Goal: Information Seeking & Learning: Learn about a topic

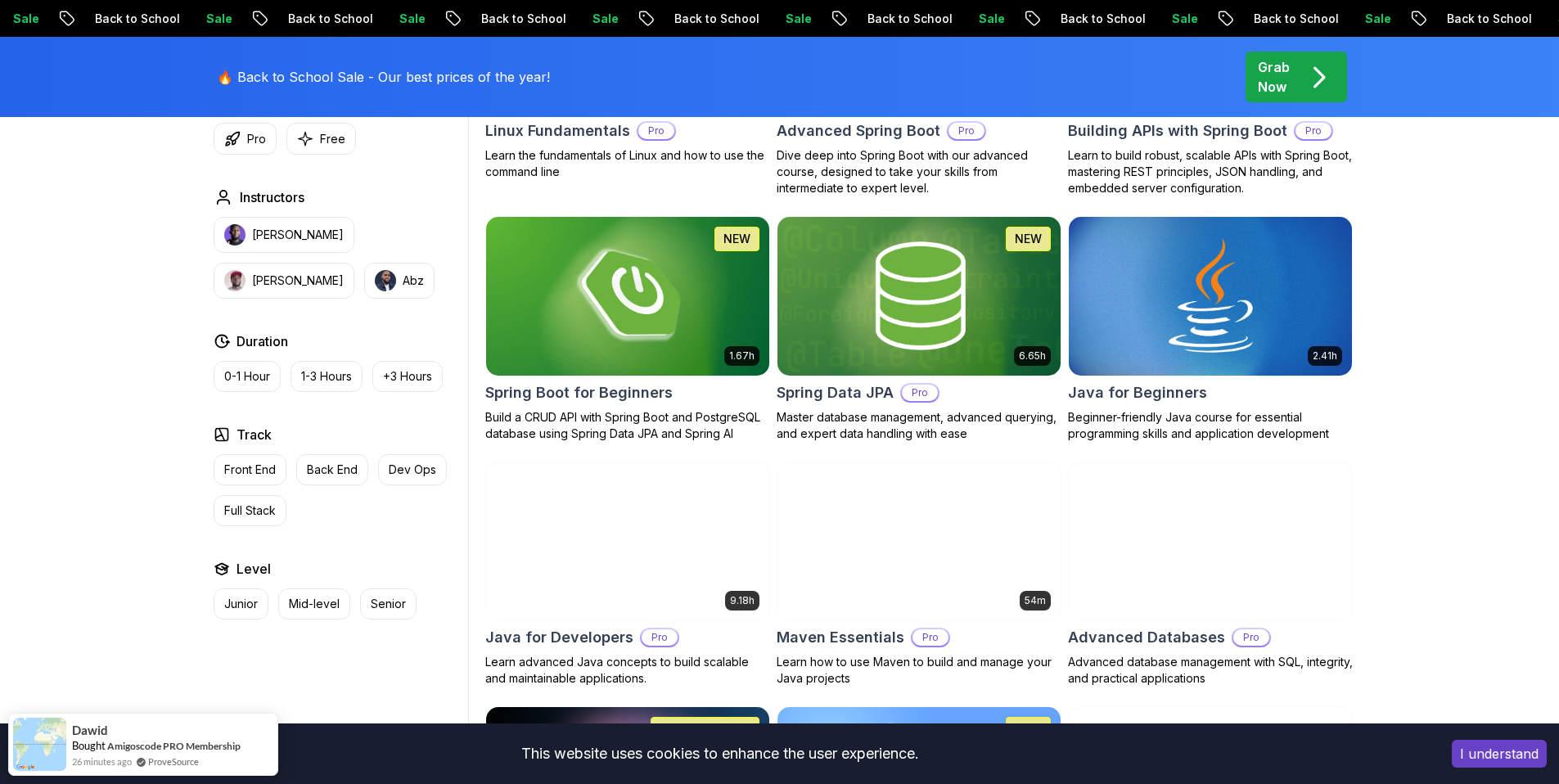
scroll to position [744, 0]
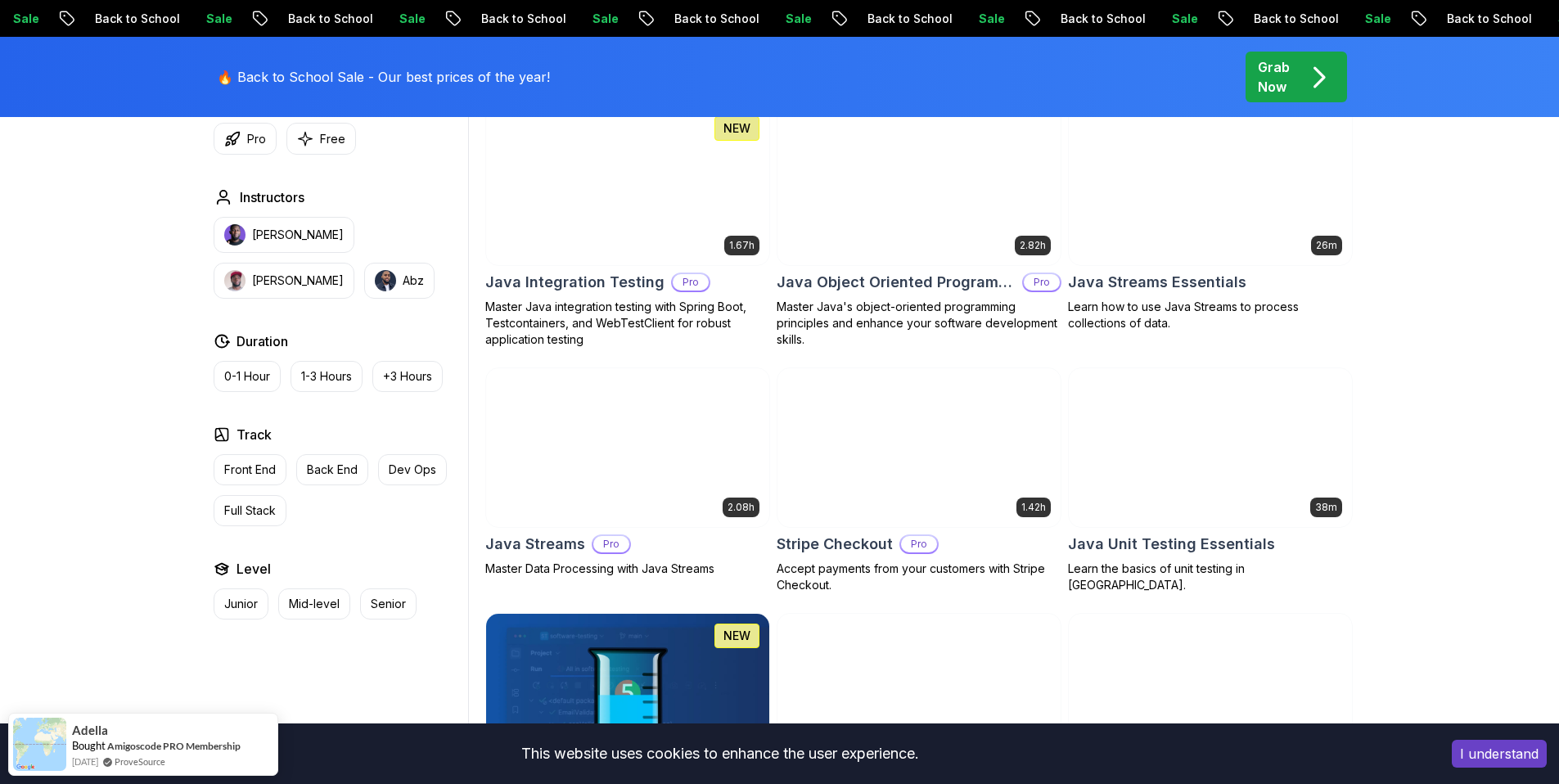
scroll to position [2594, 0]
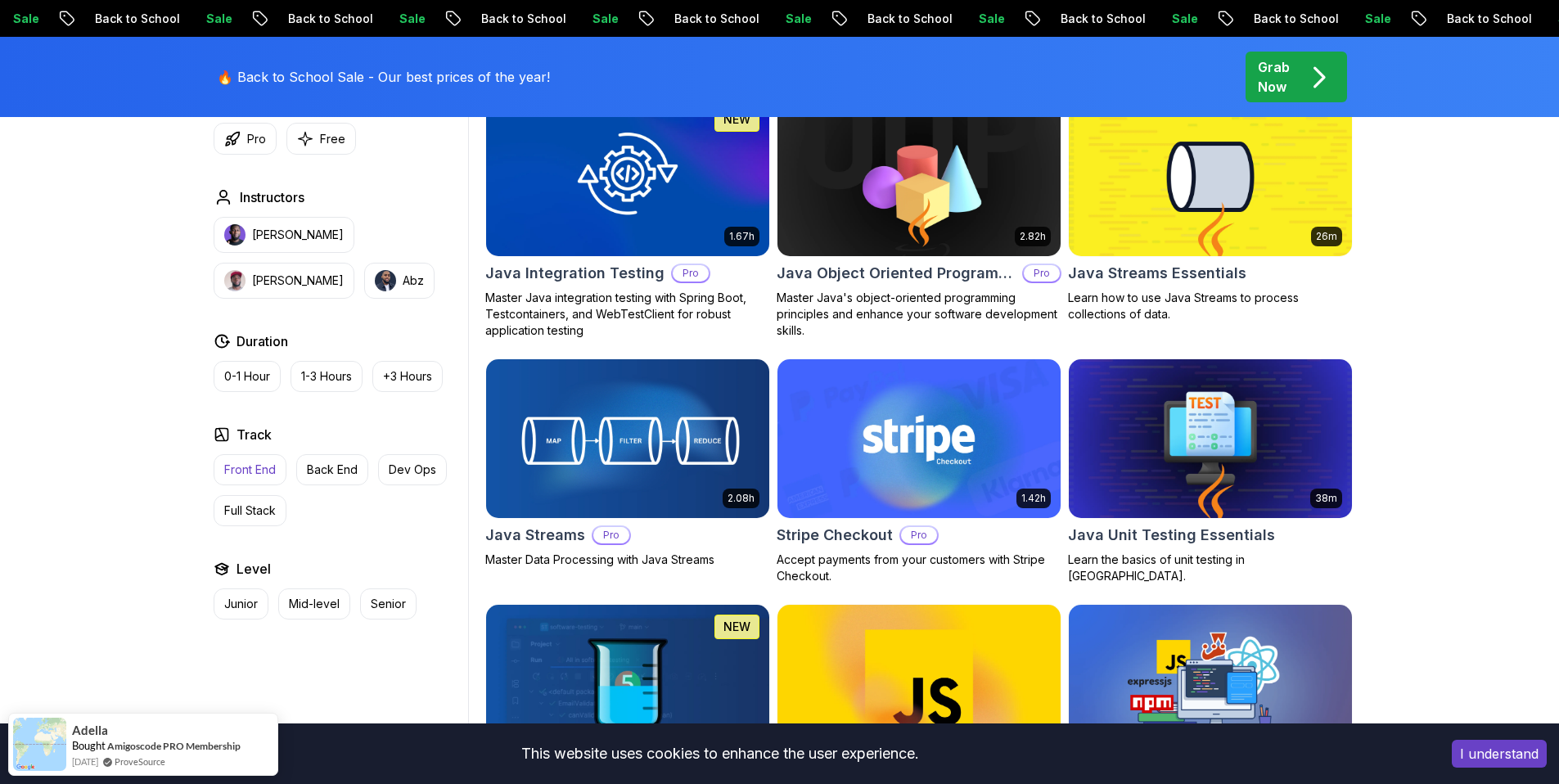
click at [246, 479] on button "Front End" at bounding box center [250, 469] width 73 height 31
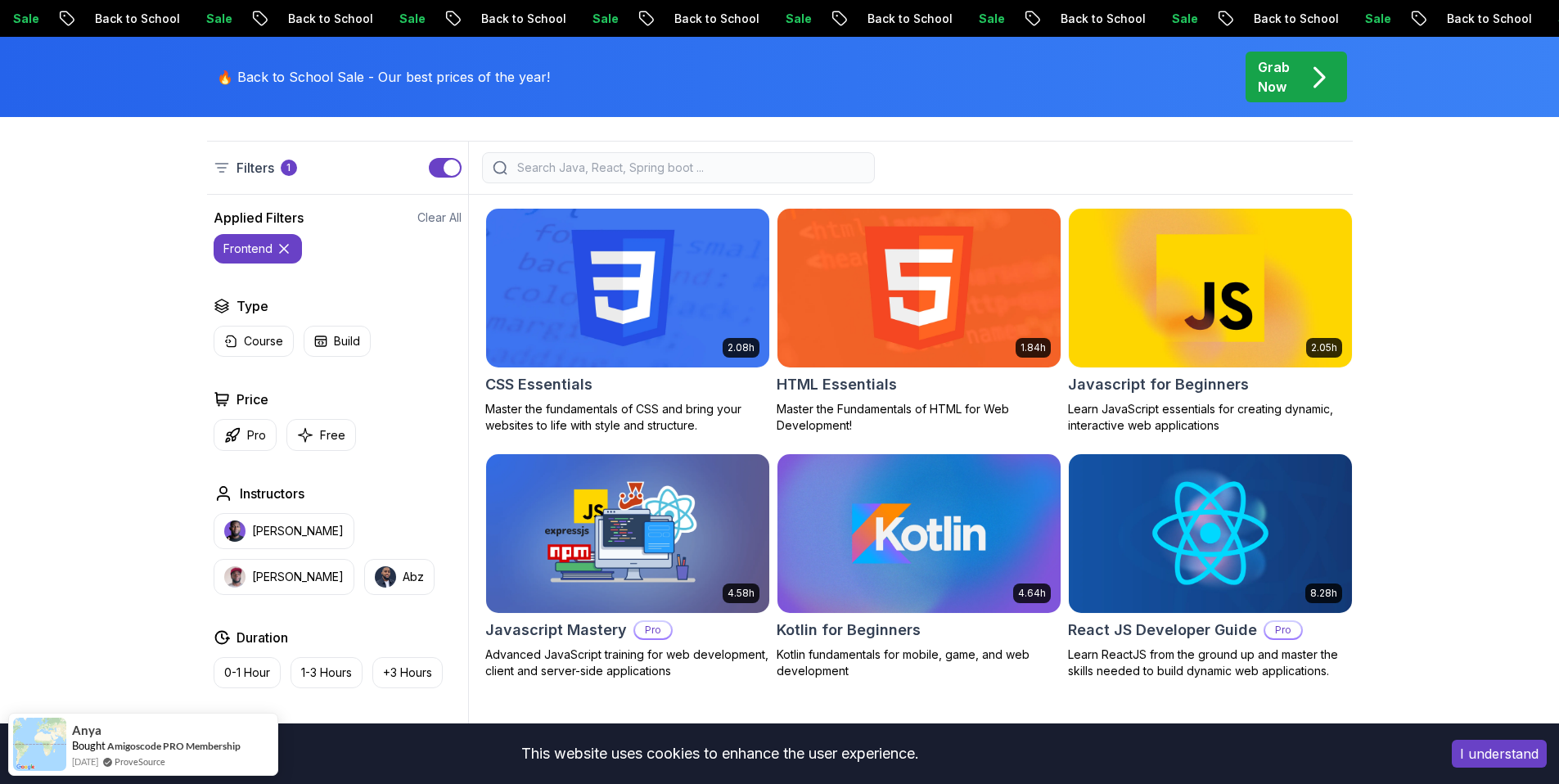
scroll to position [422, 0]
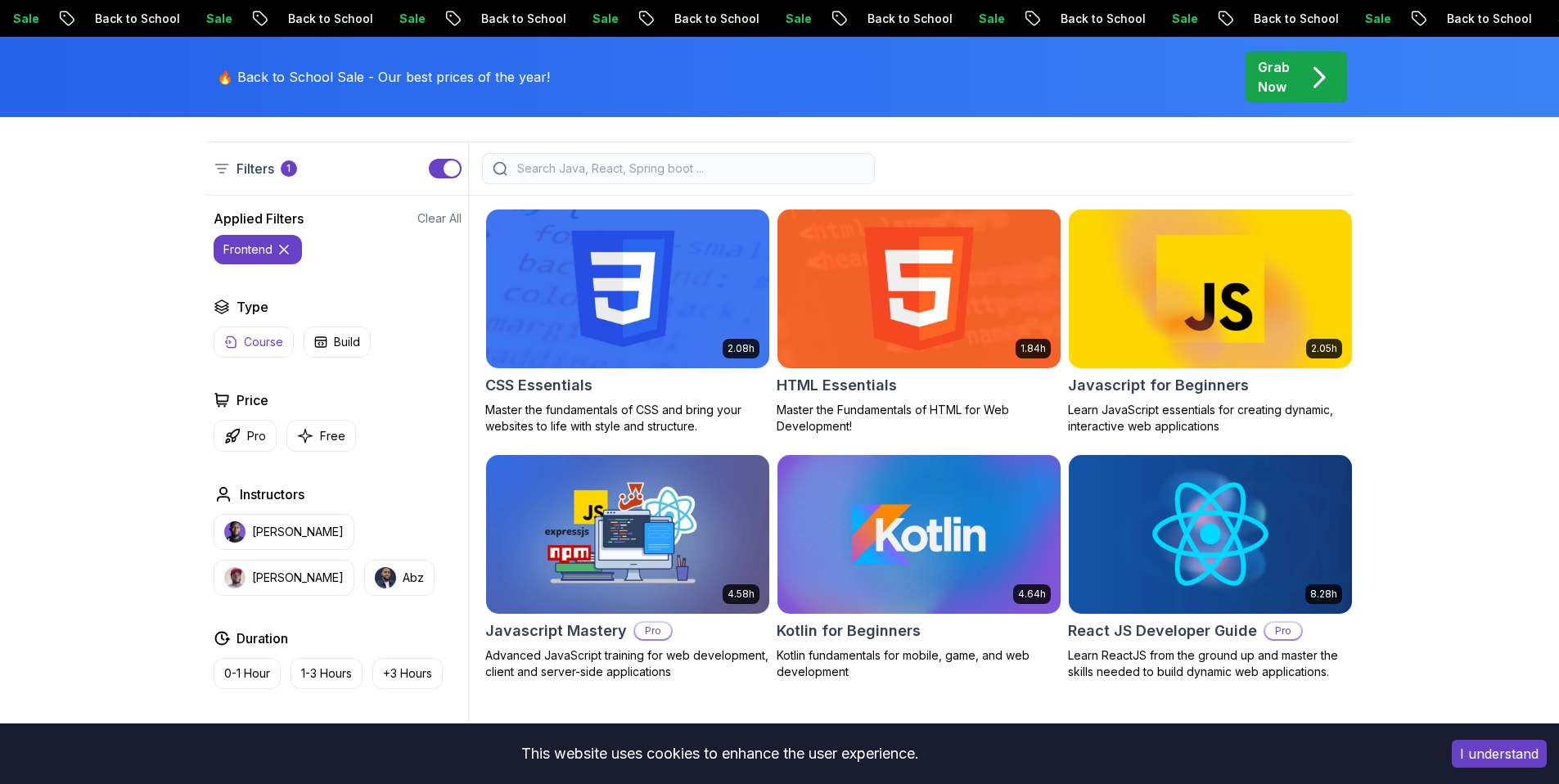
click at [284, 255] on icon at bounding box center [283, 249] width 16 height 16
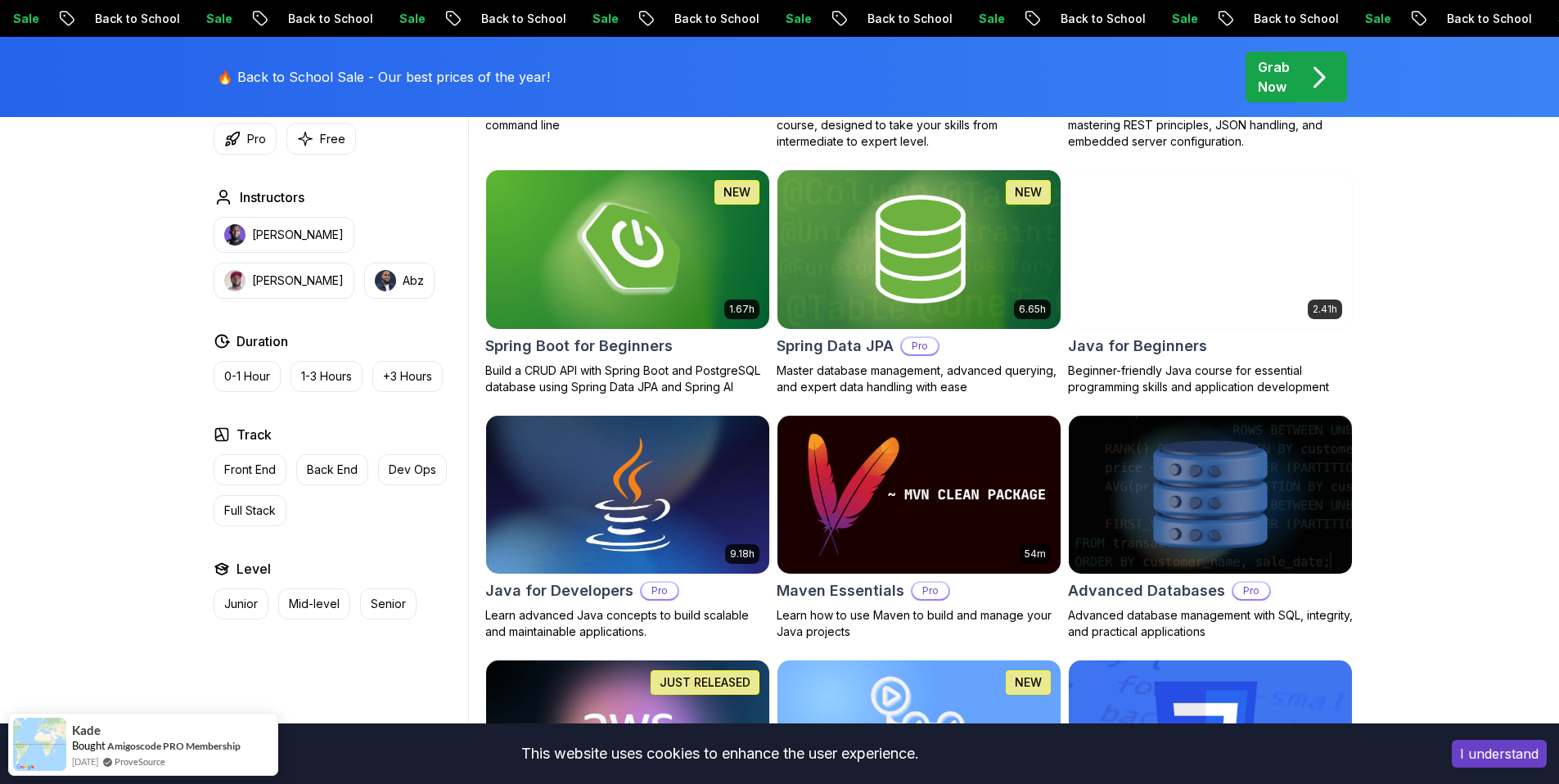
scroll to position [726, 0]
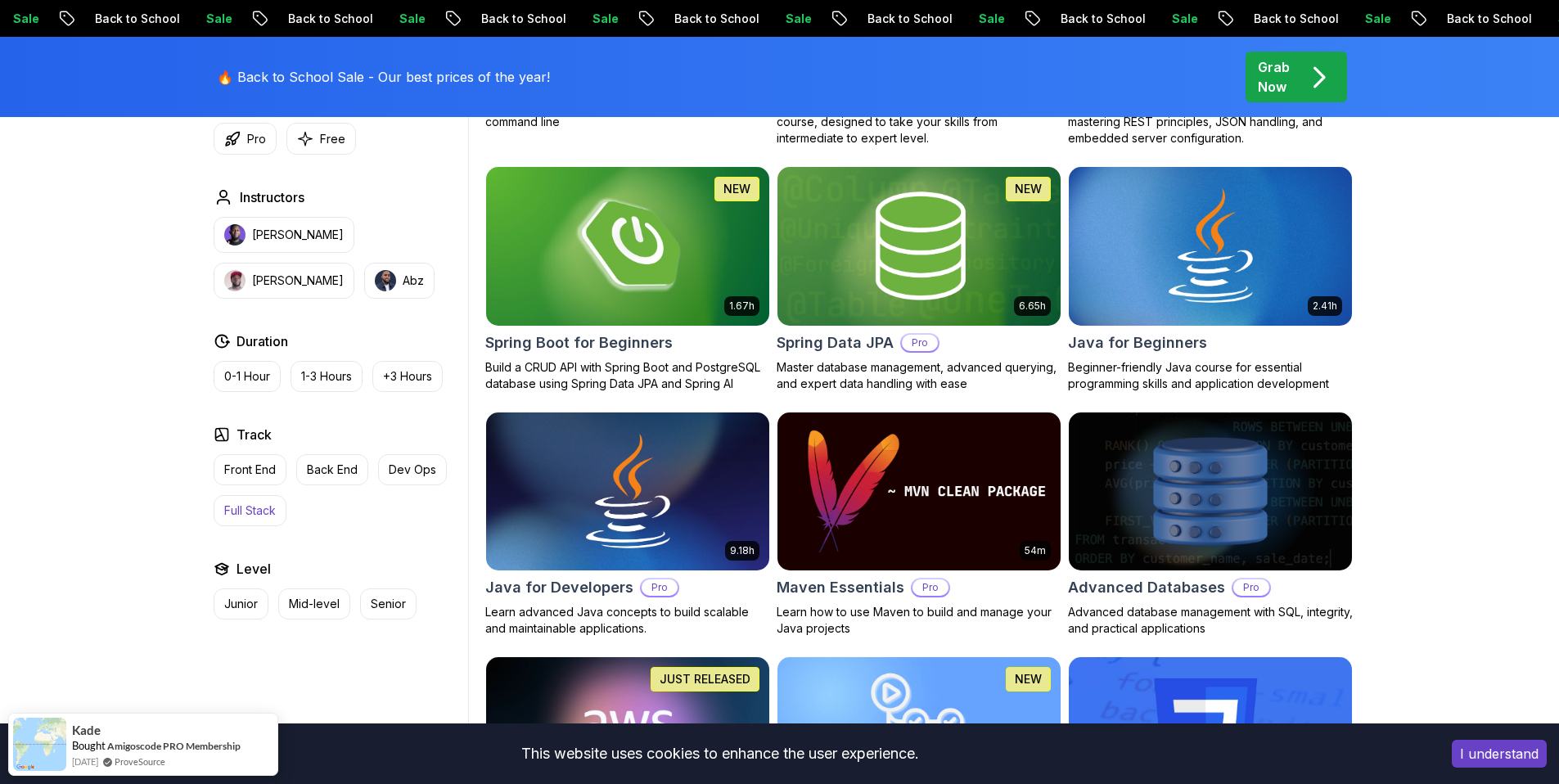
click at [260, 513] on p "Full Stack" at bounding box center [250, 510] width 52 height 16
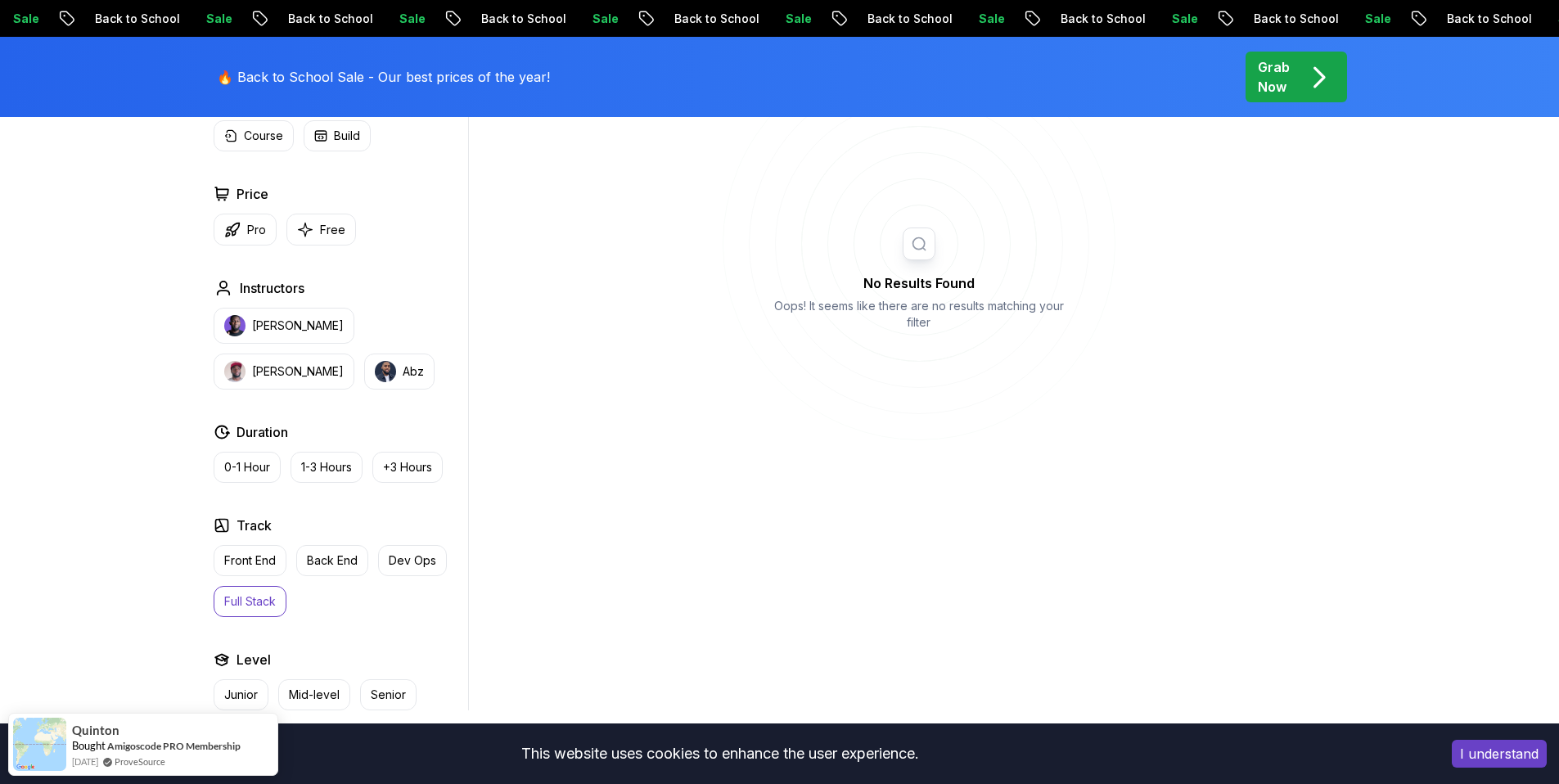
scroll to position [827, 0]
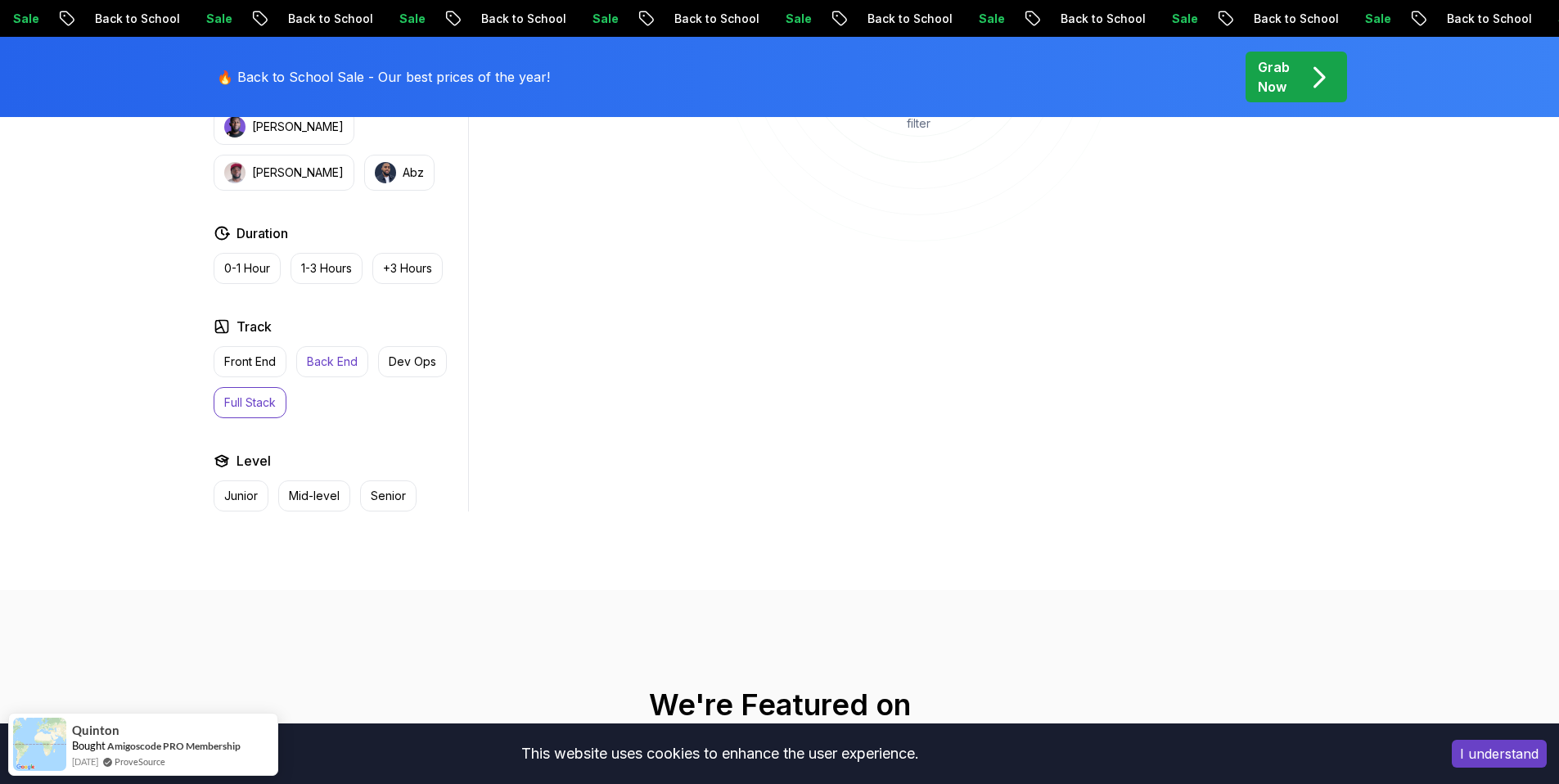
click at [343, 357] on p "Back End" at bounding box center [333, 361] width 51 height 16
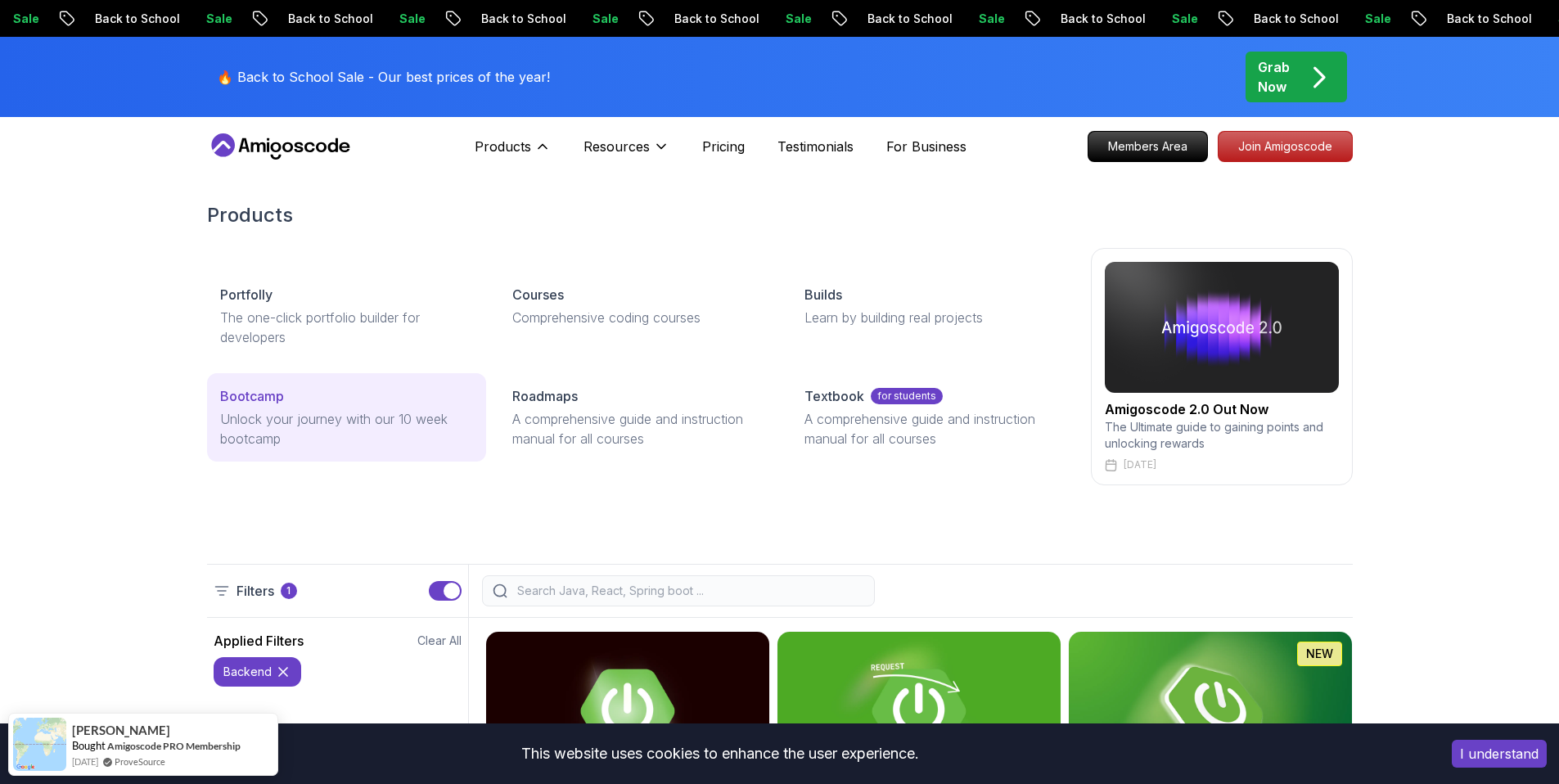
click at [264, 396] on p "Bootcamp" at bounding box center [251, 395] width 64 height 20
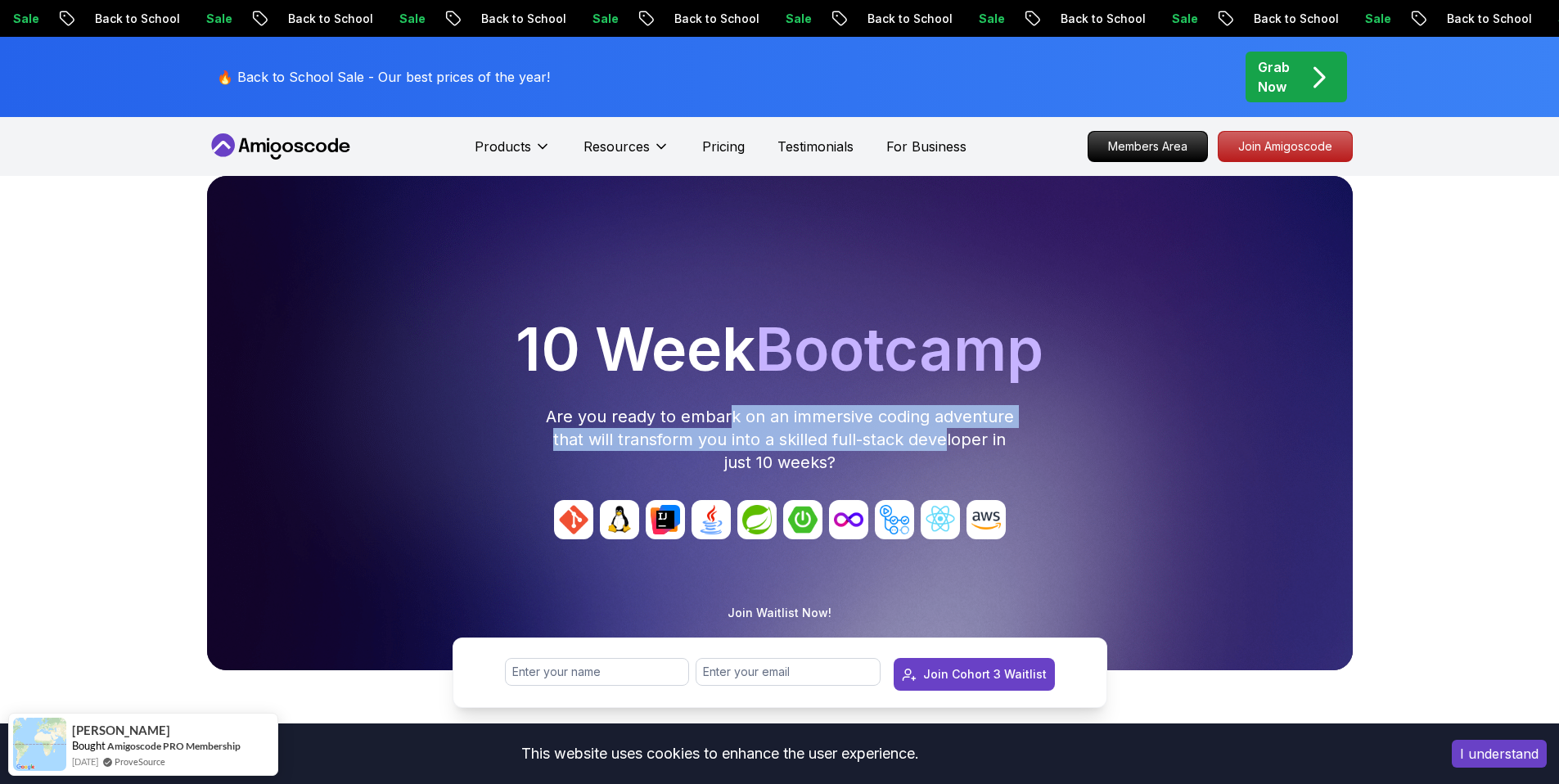
drag, startPoint x: 731, startPoint y: 417, endPoint x: 968, endPoint y: 462, distance: 241.2
click at [957, 451] on p "Are you ready to embark on an immersive coding adventure that will transform yo…" at bounding box center [779, 439] width 471 height 69
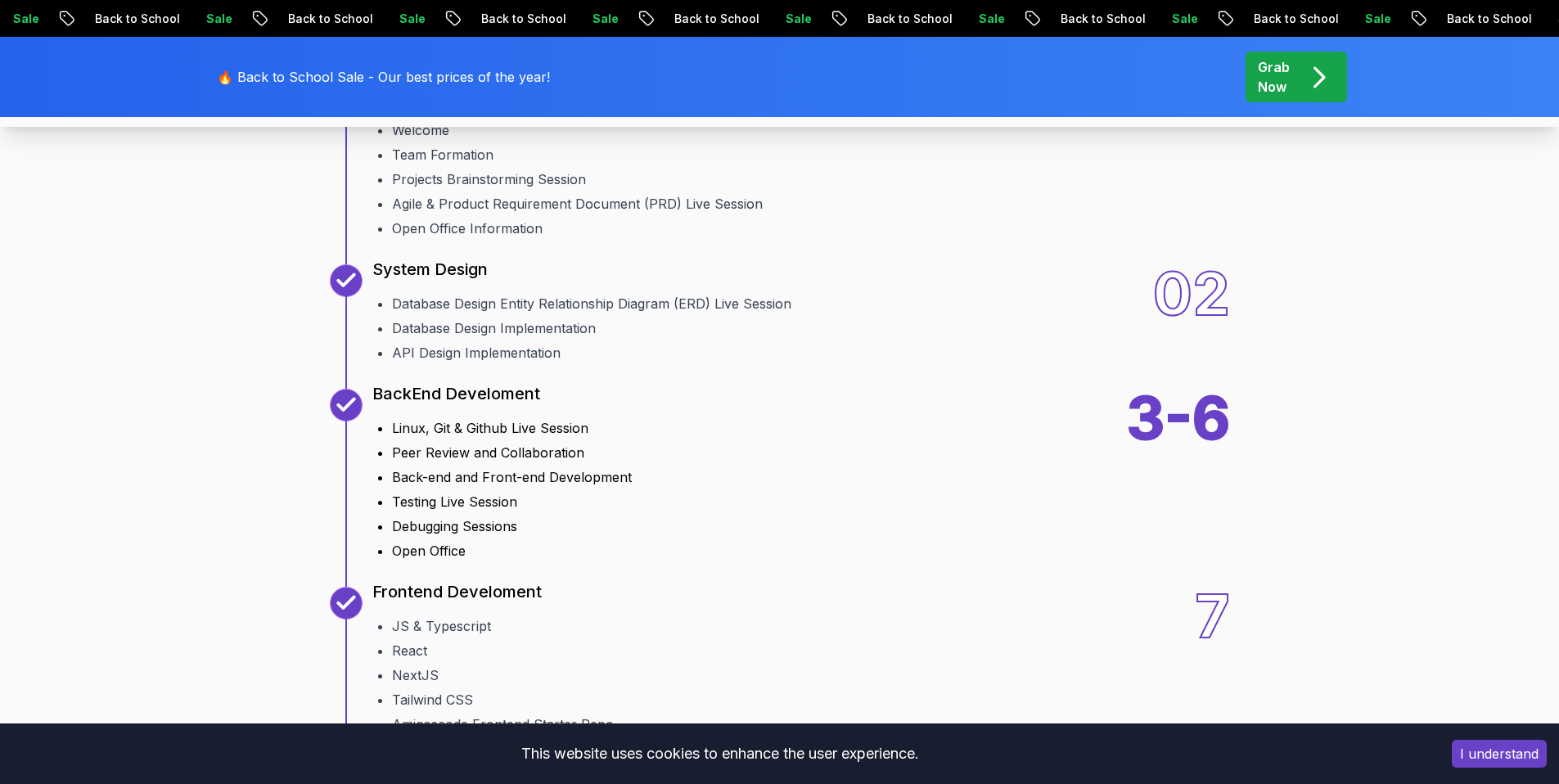
scroll to position [2115, 0]
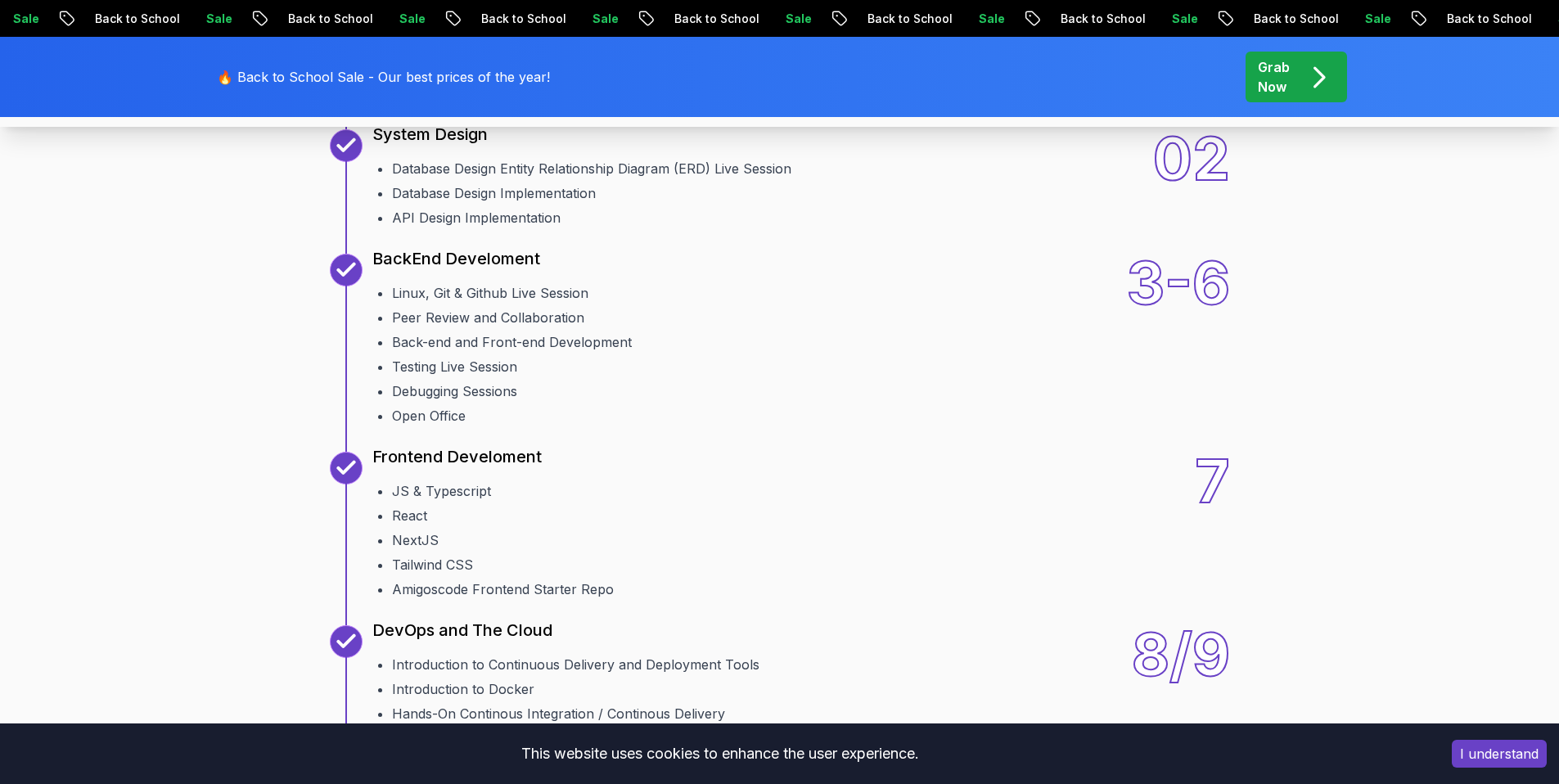
drag, startPoint x: 401, startPoint y: 252, endPoint x: 541, endPoint y: 279, distance: 142.6
click at [539, 103] on ul "Welcome Team Formation Projects Brainstorming Session Agile & Product Requireme…" at bounding box center [648, 41] width 550 height 125
click at [540, 103] on ul "Welcome Team Formation Projects Brainstorming Session Agile & Product Requireme…" at bounding box center [648, 41] width 550 height 125
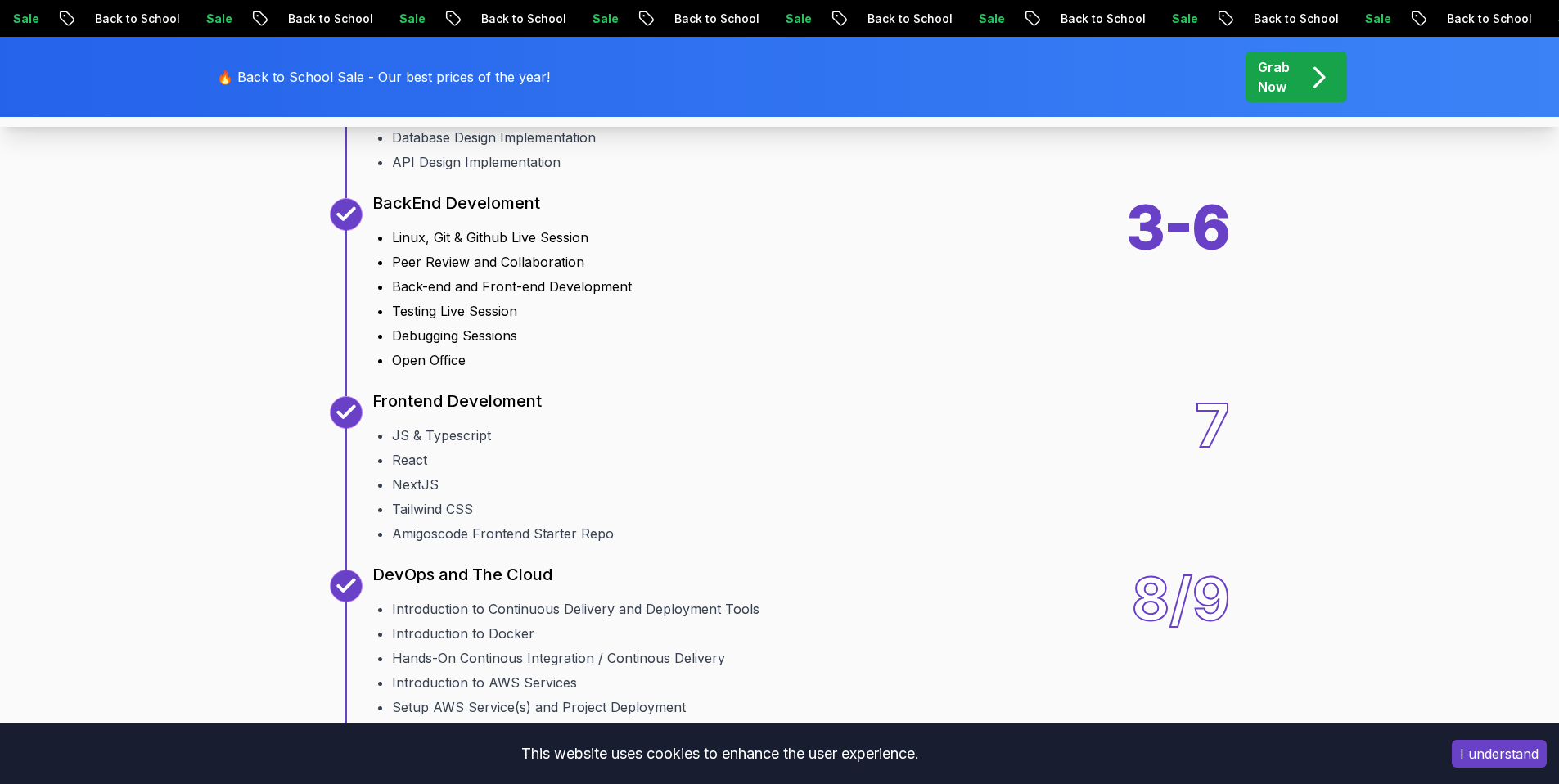
scroll to position [2172, 0]
click at [444, 295] on li "Back-end and Front-end Development" at bounding box center [512, 285] width 239 height 20
drag, startPoint x: 444, startPoint y: 494, endPoint x: 618, endPoint y: 503, distance: 174.2
click at [614, 295] on li "Back-end and Front-end Development" at bounding box center [512, 285] width 239 height 20
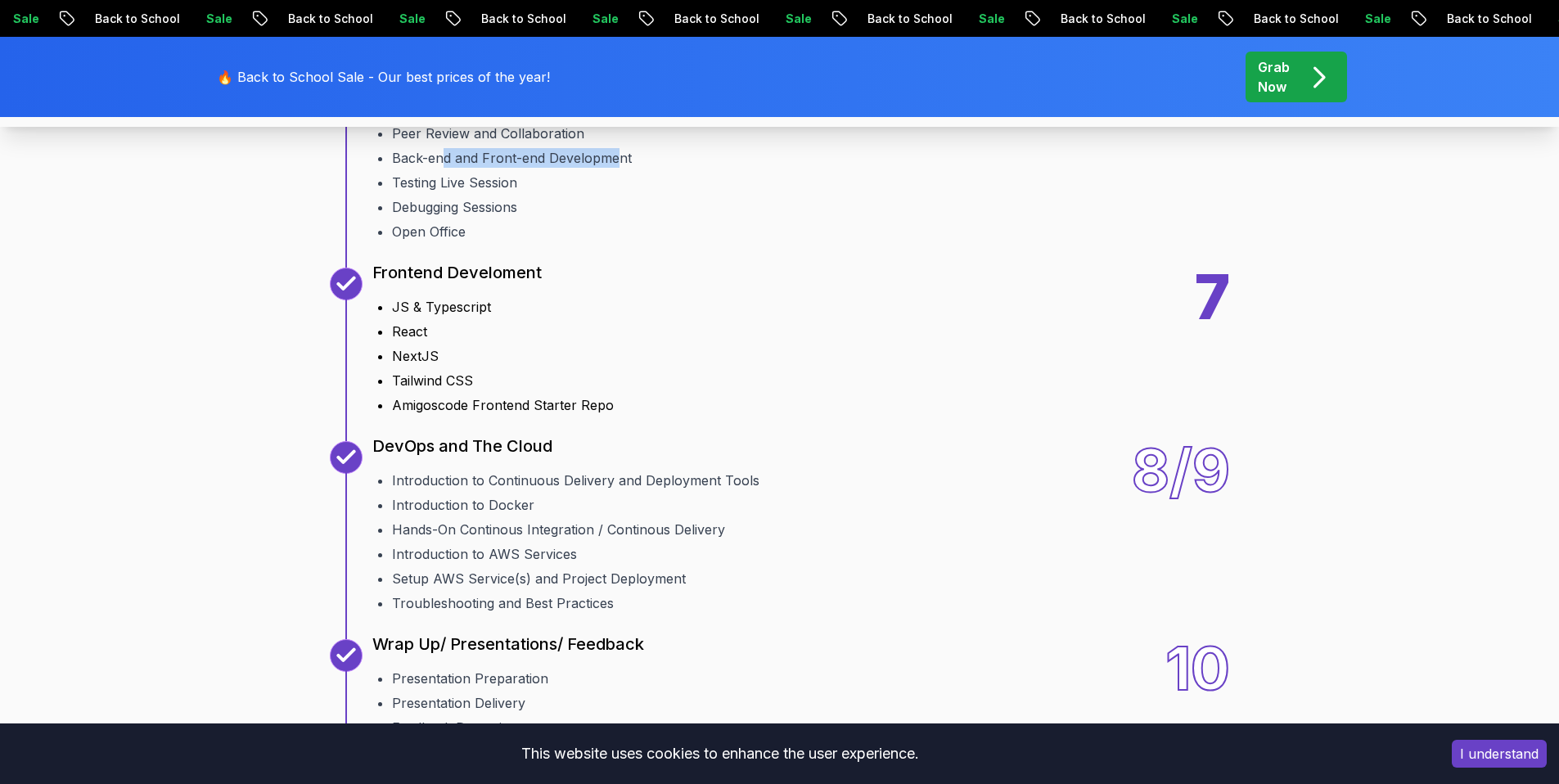
scroll to position [2365, 0]
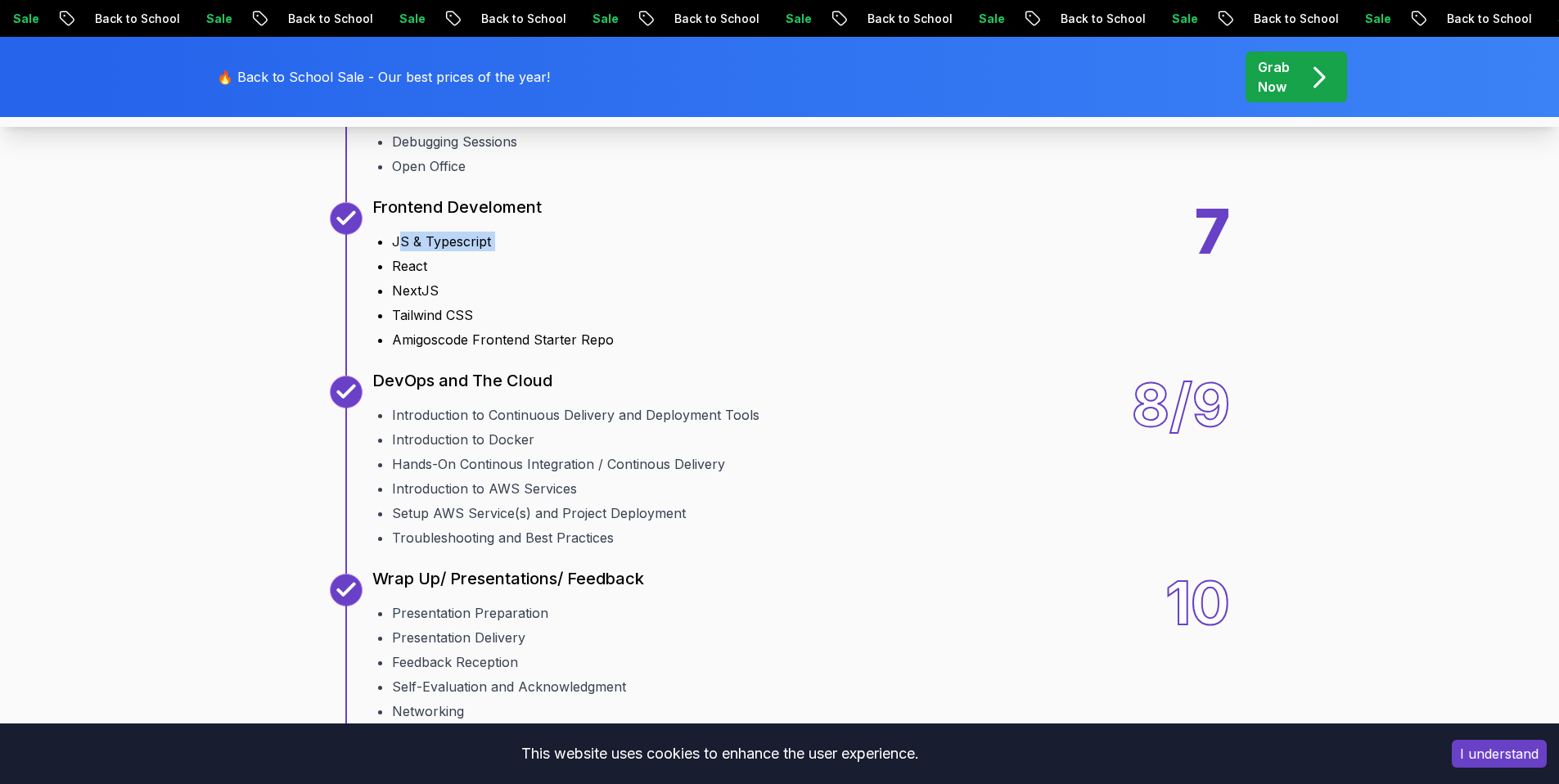
drag, startPoint x: 399, startPoint y: 447, endPoint x: 437, endPoint y: 467, distance: 42.9
click at [434, 350] on ul "JS & Typescript React NextJS Tailwind CSS Amigoscode Frontend Starter Repo" at bounding box center [493, 287] width 241 height 125
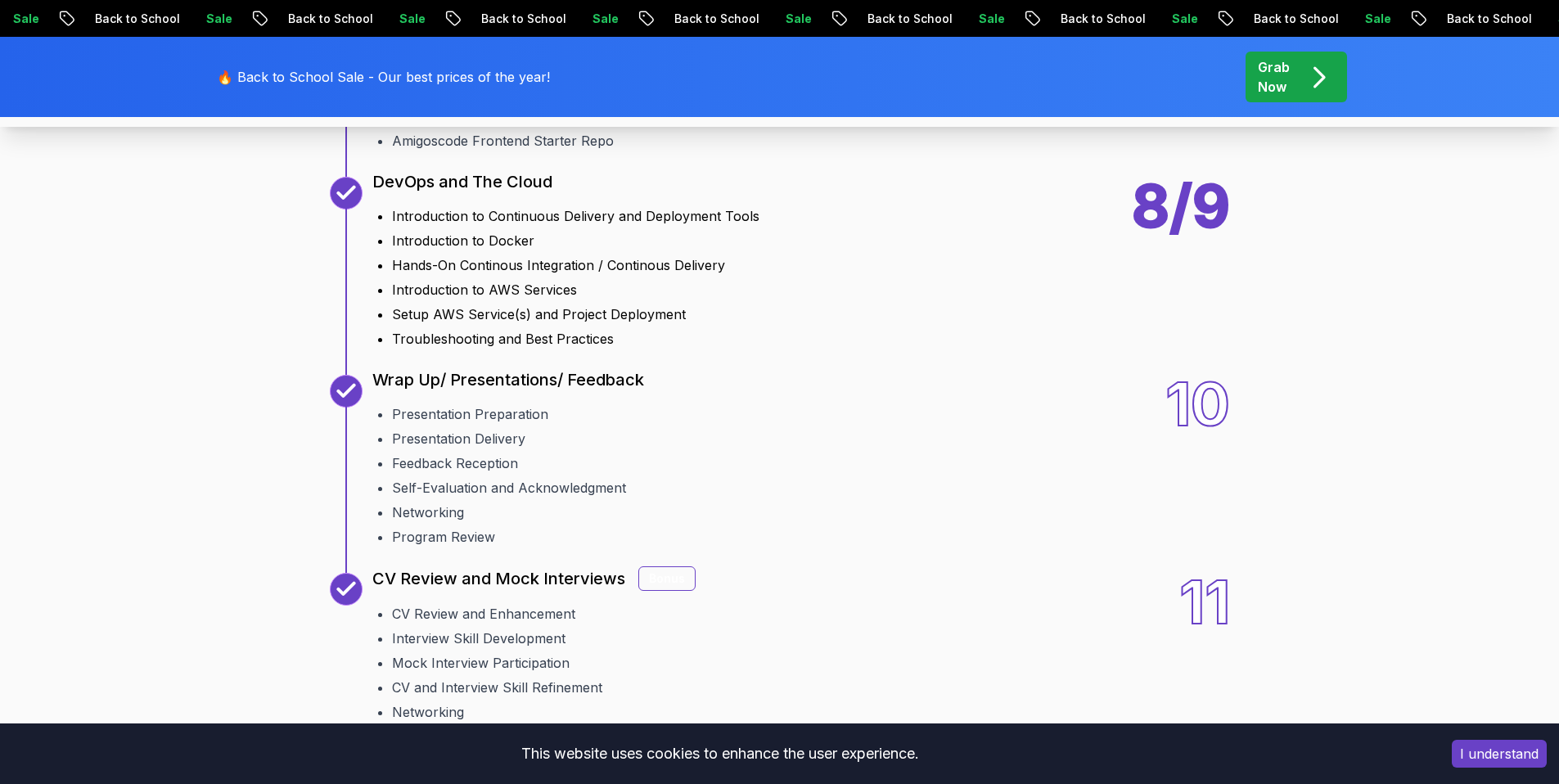
scroll to position [2579, 0]
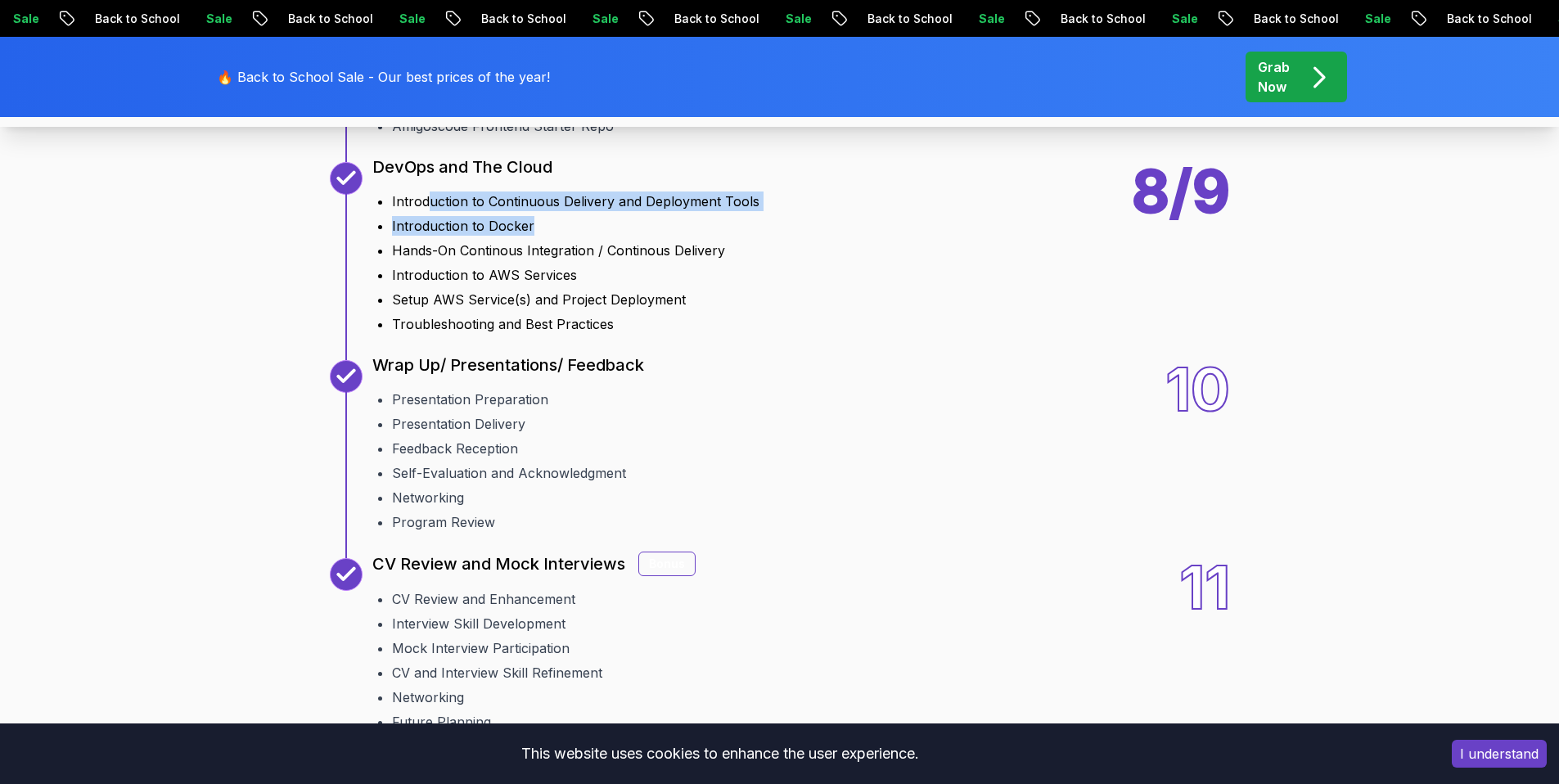
click at [548, 333] on ul "Introduction to Continuous Delivery and Deployment Tools Introduction to Docker…" at bounding box center [566, 259] width 387 height 148
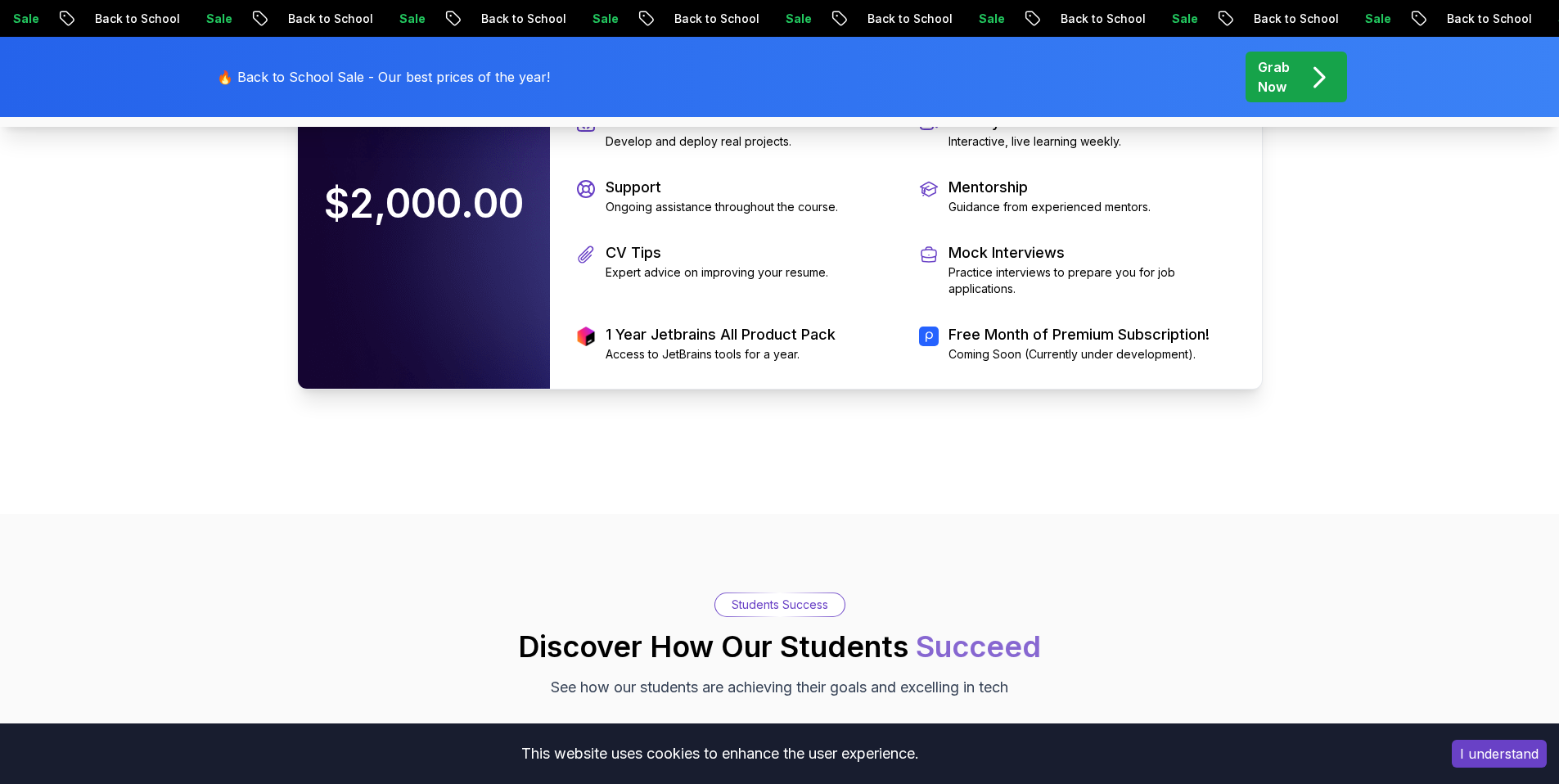
scroll to position [3659, 0]
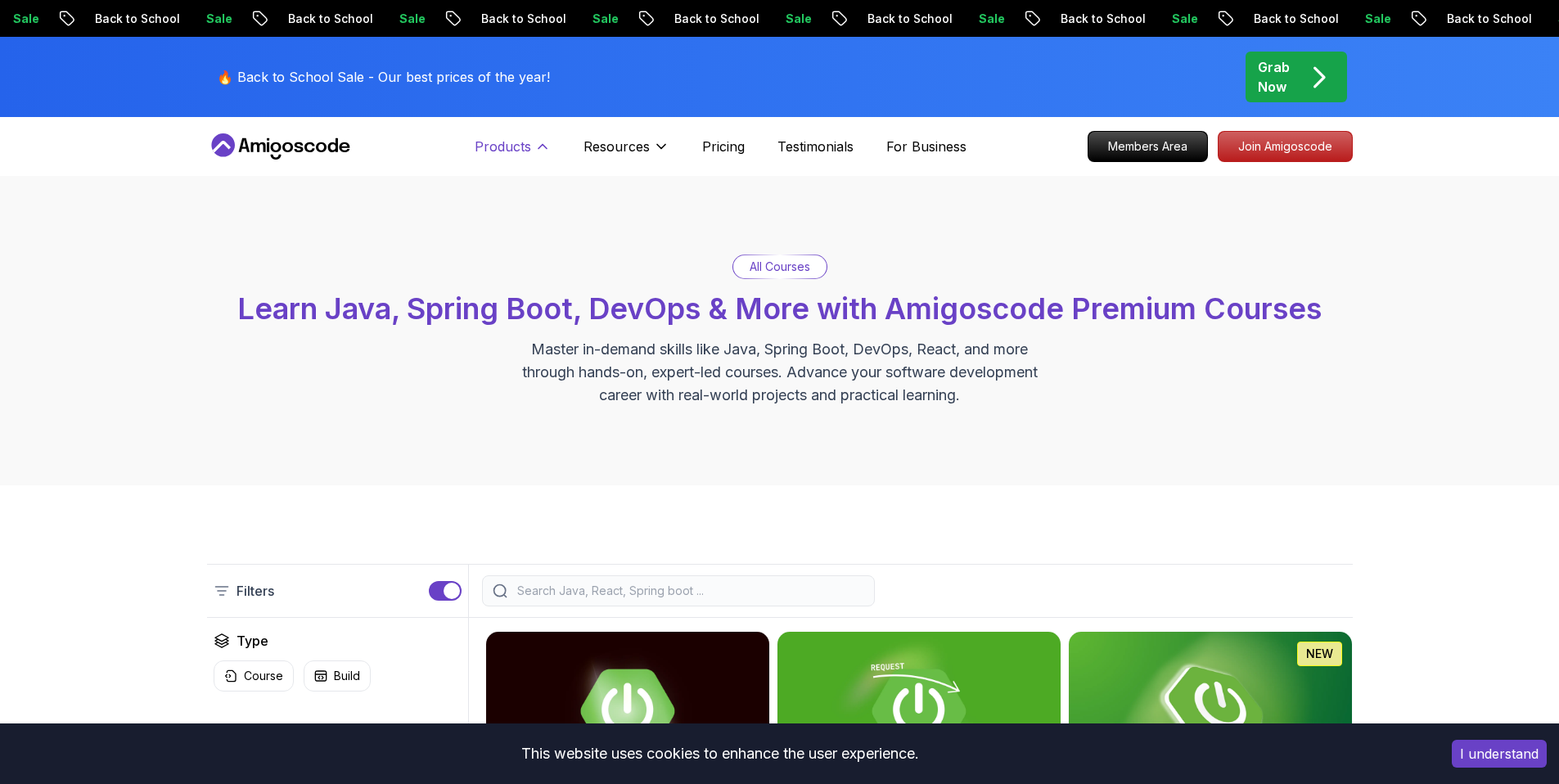
click at [541, 148] on icon at bounding box center [542, 146] width 16 height 16
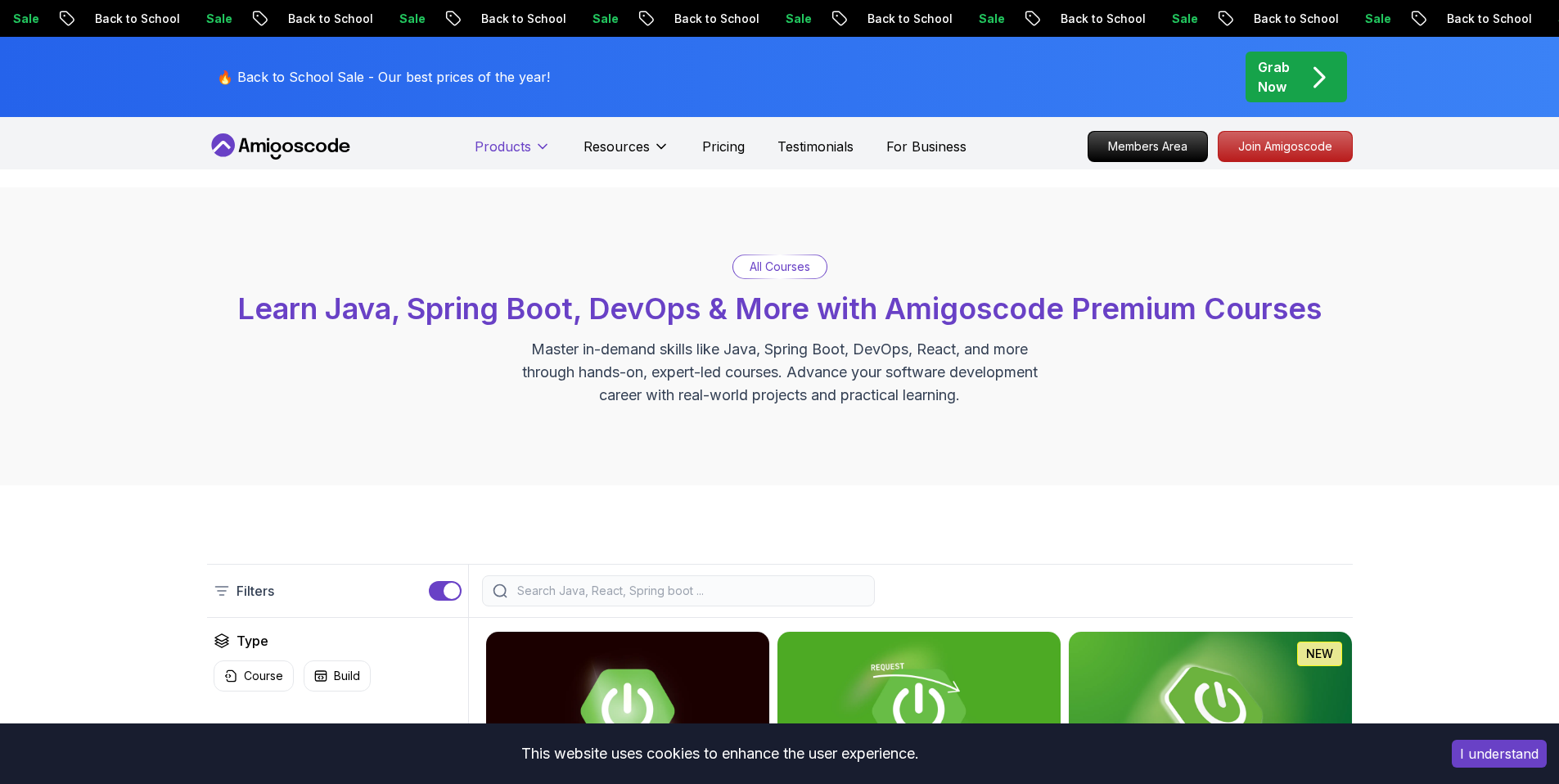
click at [541, 148] on icon at bounding box center [542, 146] width 16 height 16
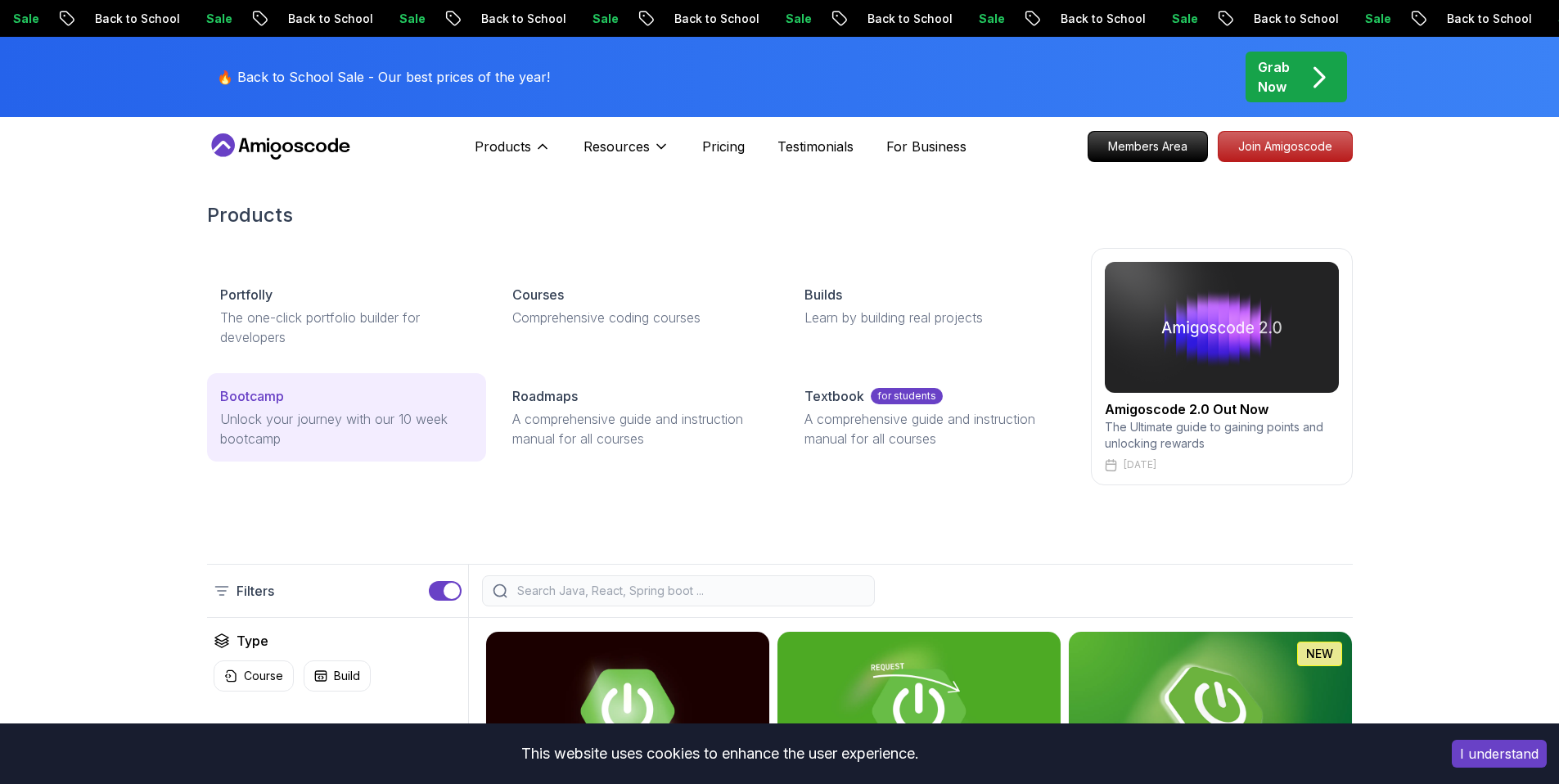
click at [265, 394] on p "Bootcamp" at bounding box center [251, 395] width 64 height 20
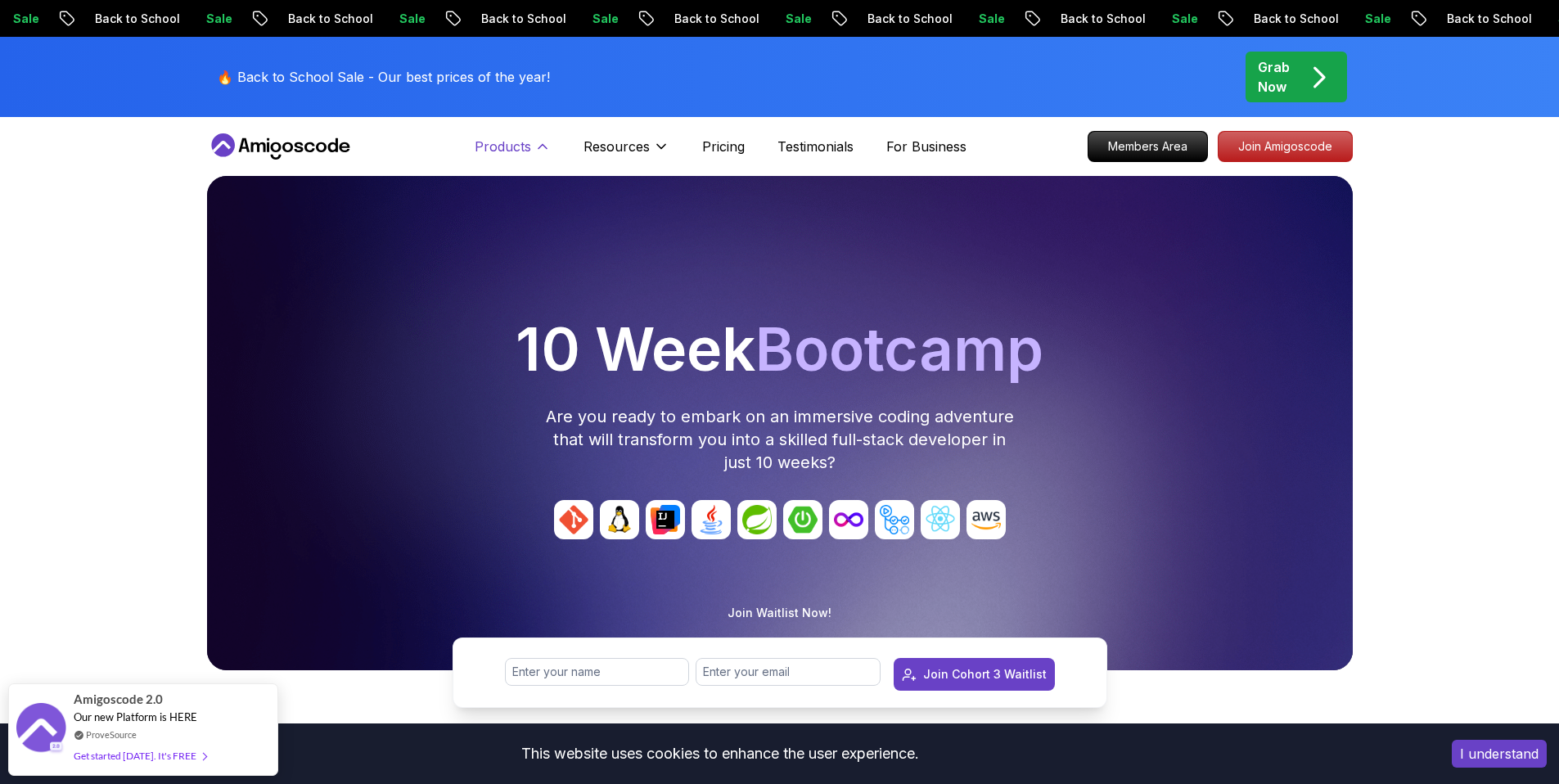
click at [520, 141] on p "Products" at bounding box center [502, 146] width 57 height 20
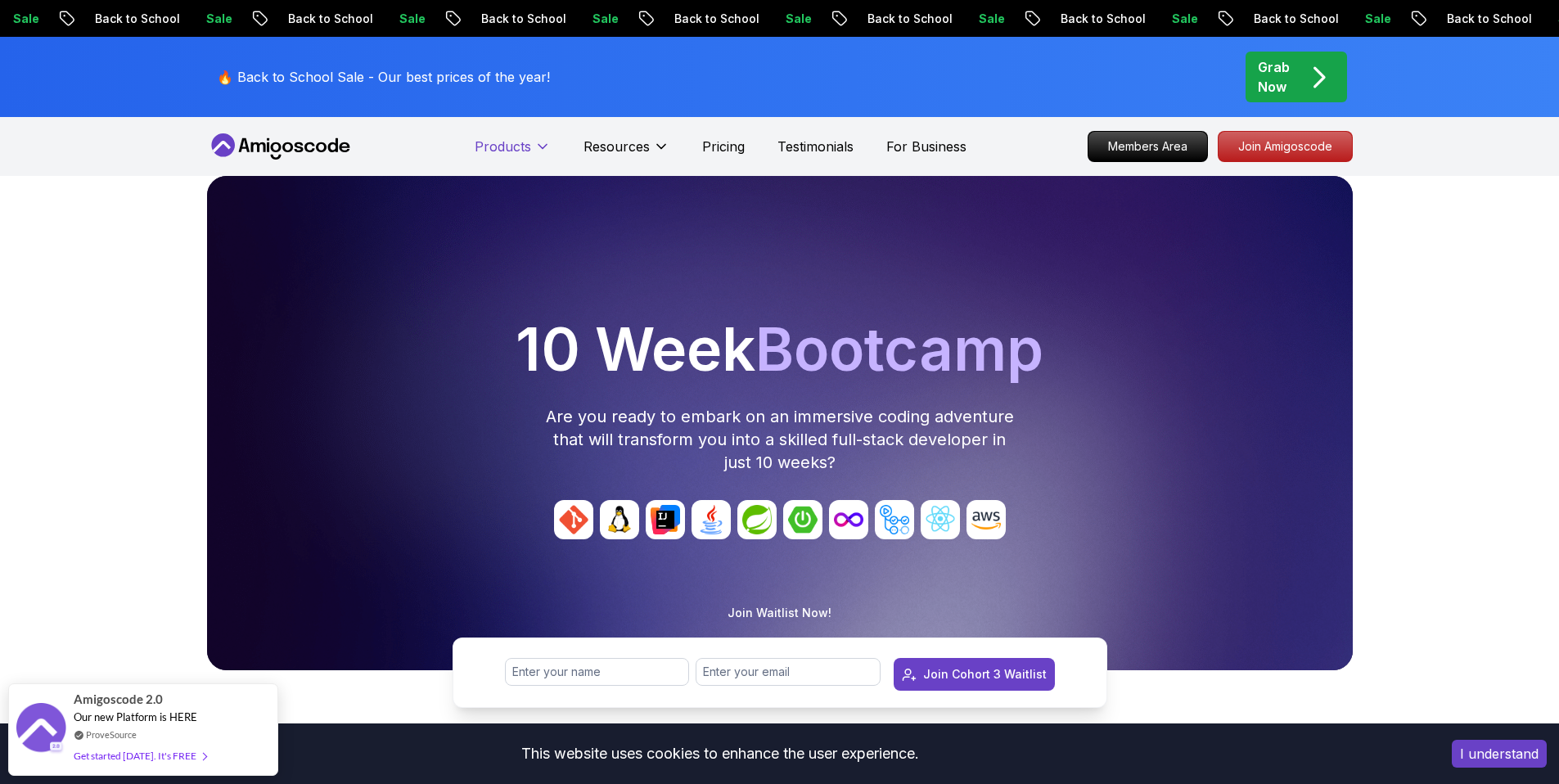
click at [520, 142] on p "Products" at bounding box center [502, 146] width 57 height 20
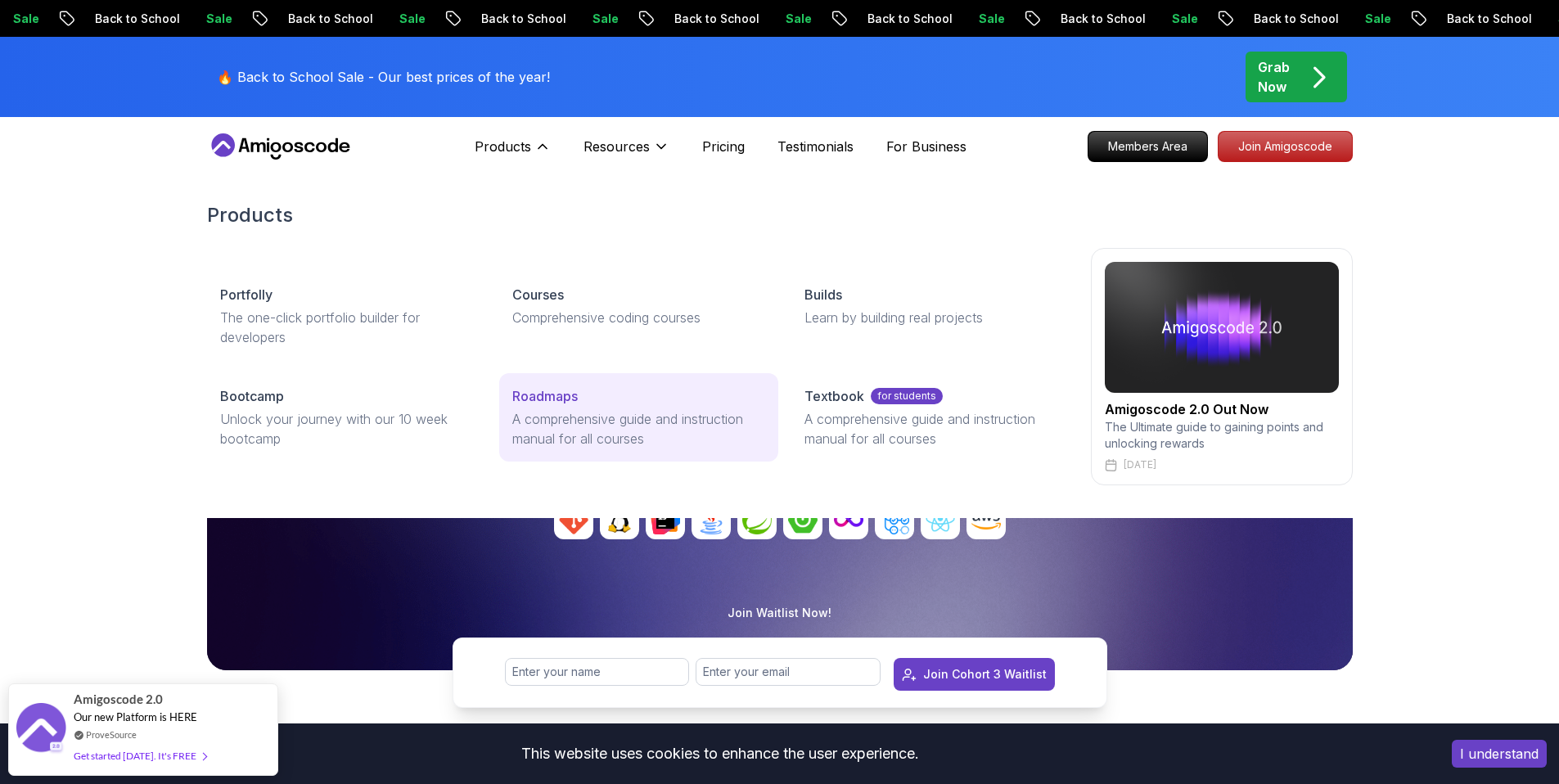
click at [576, 400] on p "Roadmaps" at bounding box center [545, 395] width 65 height 20
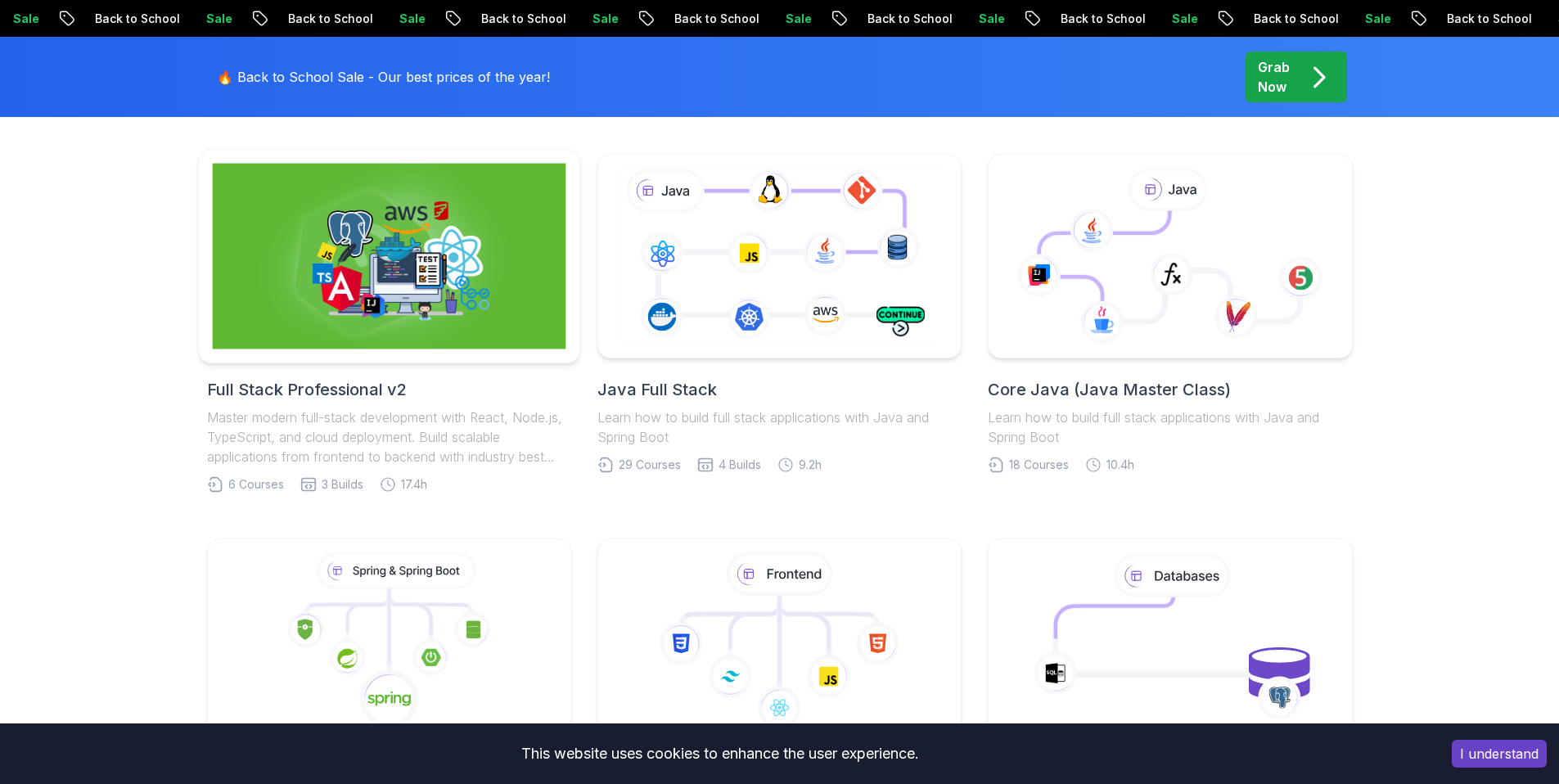
scroll to position [349, 0]
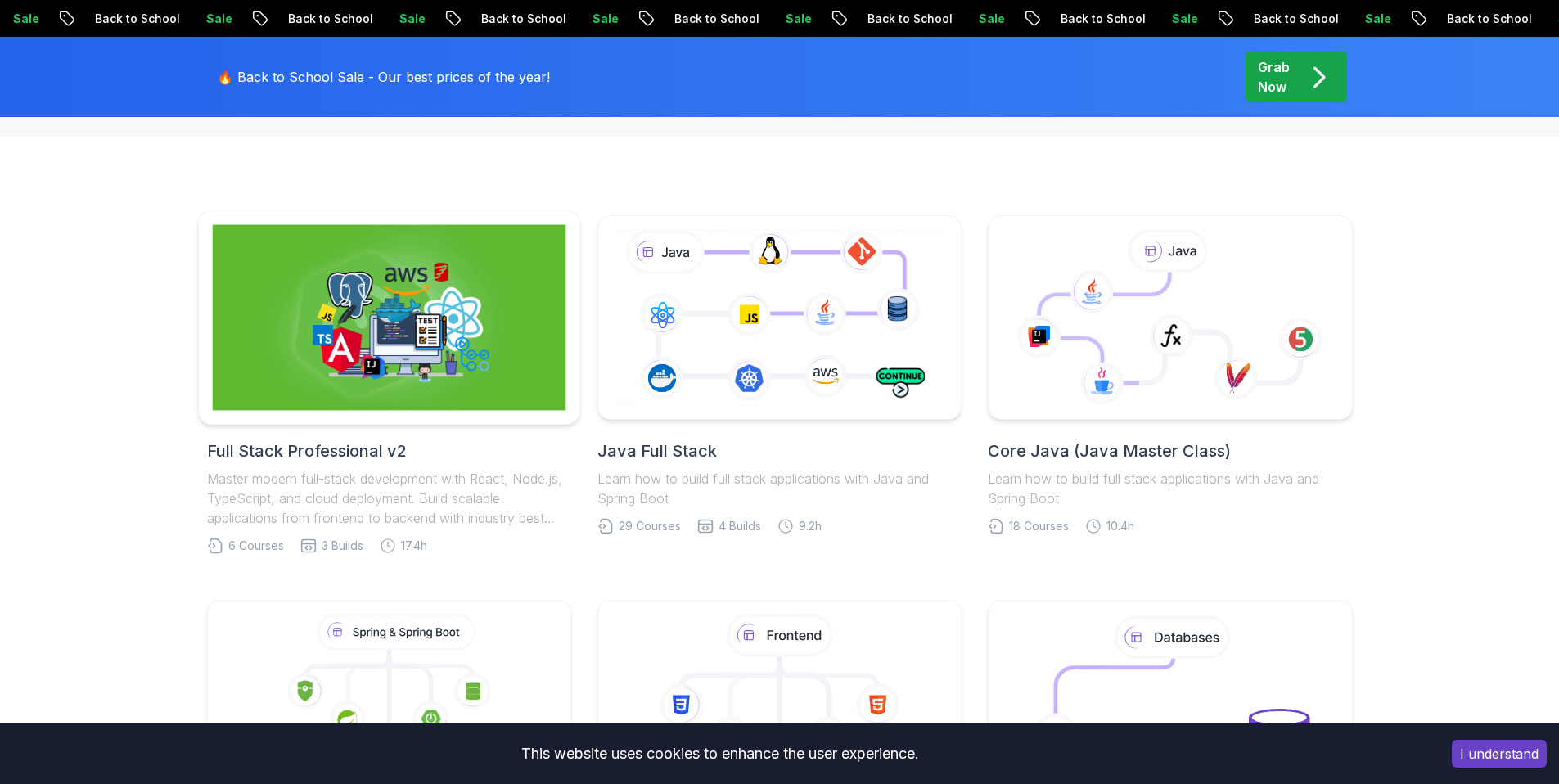
click at [412, 376] on img at bounding box center [389, 317] width 353 height 186
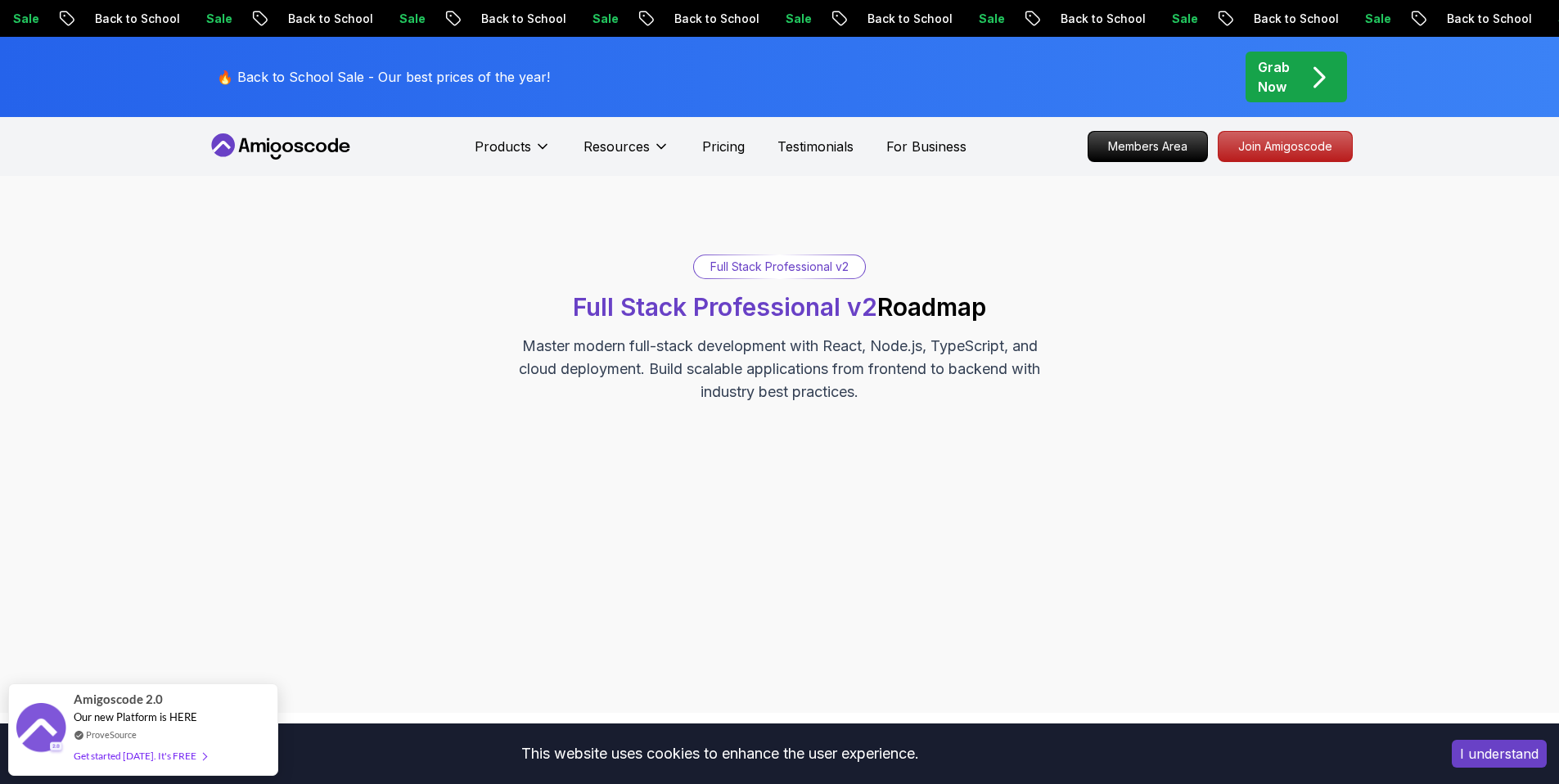
drag, startPoint x: 610, startPoint y: 350, endPoint x: 939, endPoint y: 394, distance: 331.9
click at [864, 386] on p "Master modern full-stack development with React, Node.js, TypeScript, and cloud…" at bounding box center [780, 368] width 550 height 69
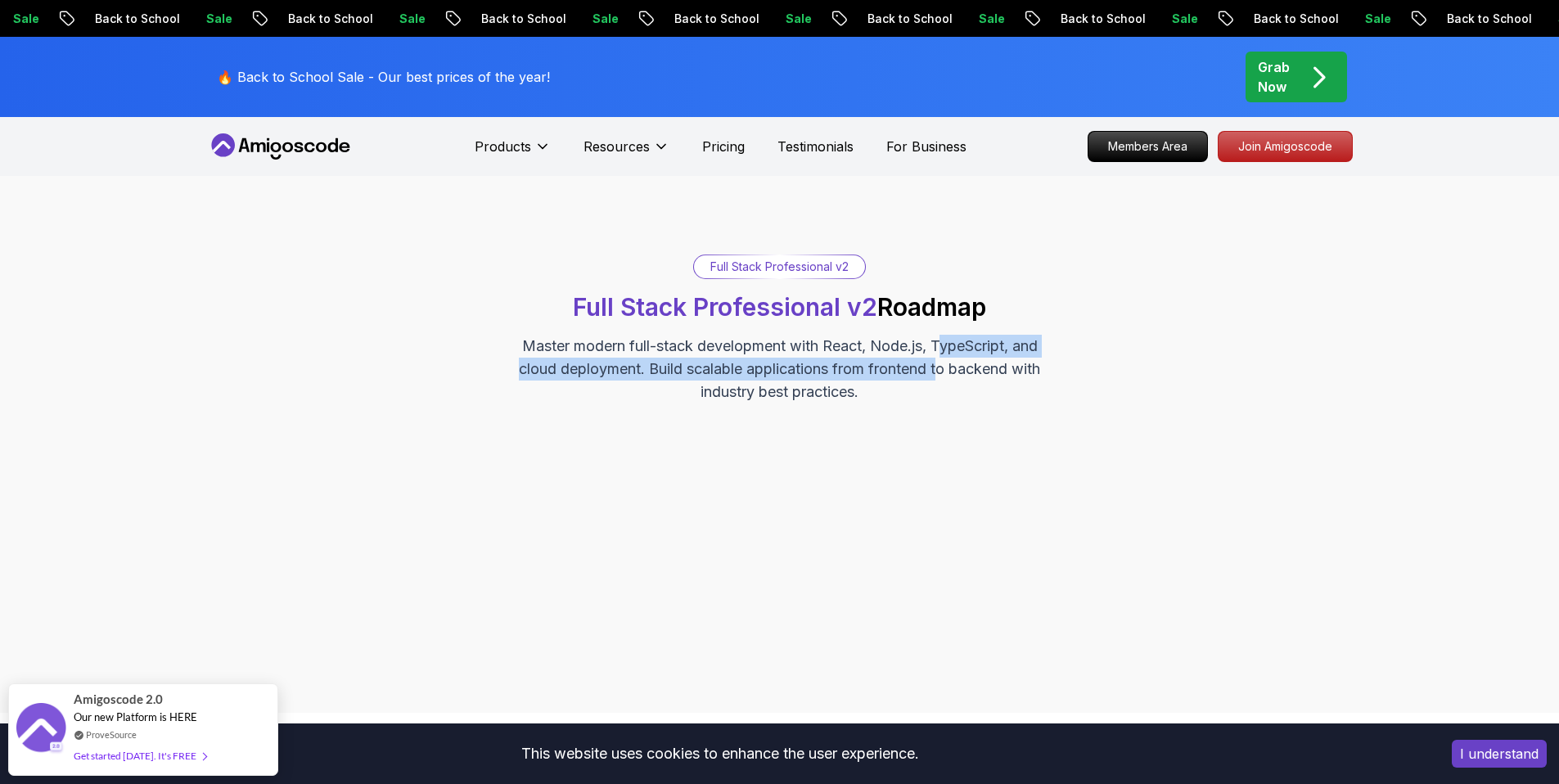
drag, startPoint x: 944, startPoint y: 353, endPoint x: 932, endPoint y: 370, distance: 20.8
click at [938, 367] on p "Master modern full-stack development with React, Node.js, TypeScript, and cloud…" at bounding box center [780, 368] width 550 height 69
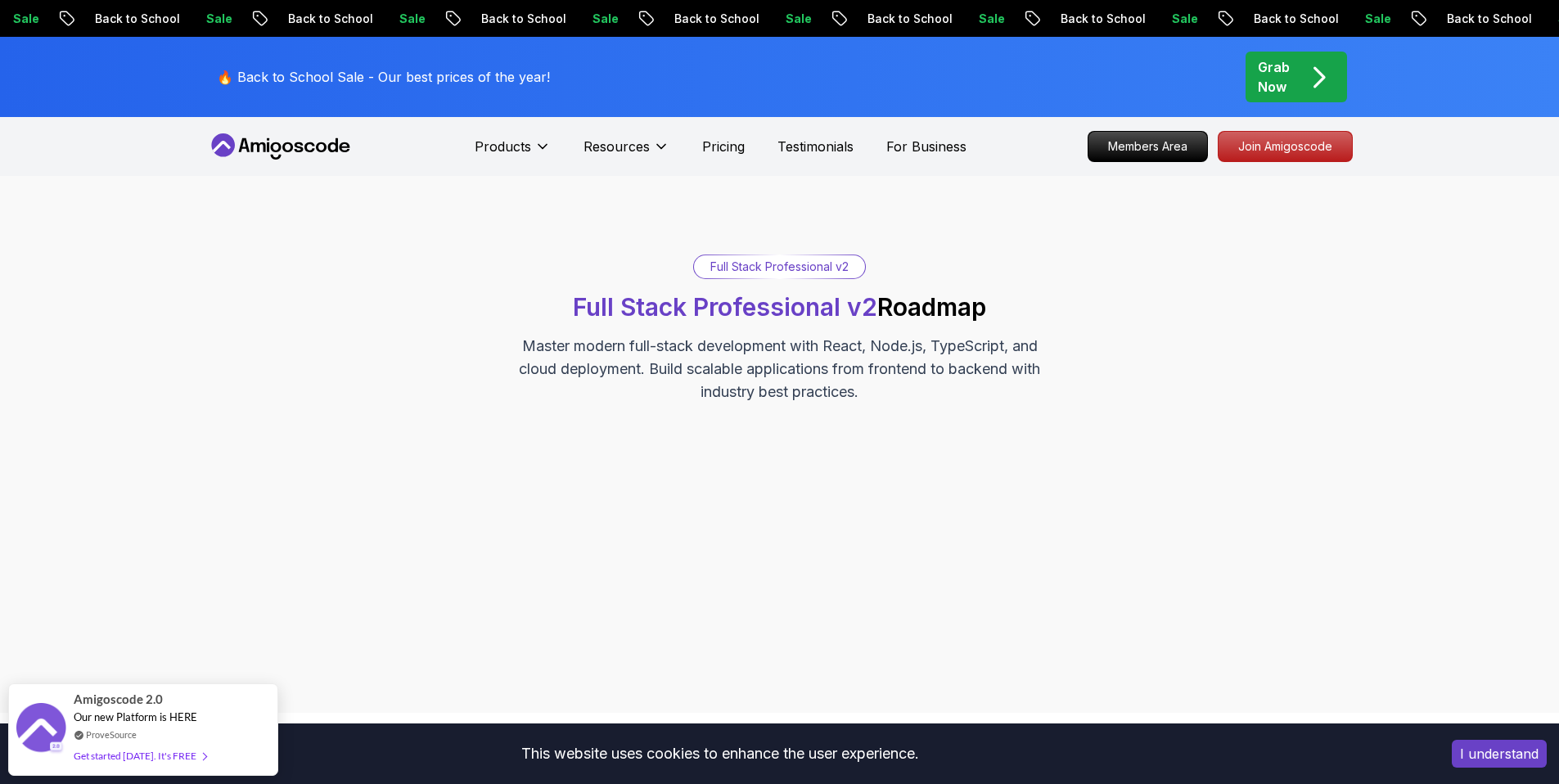
click at [705, 378] on p "Master modern full-stack development with React, Node.js, TypeScript, and cloud…" at bounding box center [780, 368] width 550 height 69
drag, startPoint x: 715, startPoint y: 374, endPoint x: 895, endPoint y: 372, distance: 180.0
click at [892, 368] on p "Master modern full-stack development with React, Node.js, TypeScript, and cloud…" at bounding box center [780, 368] width 550 height 69
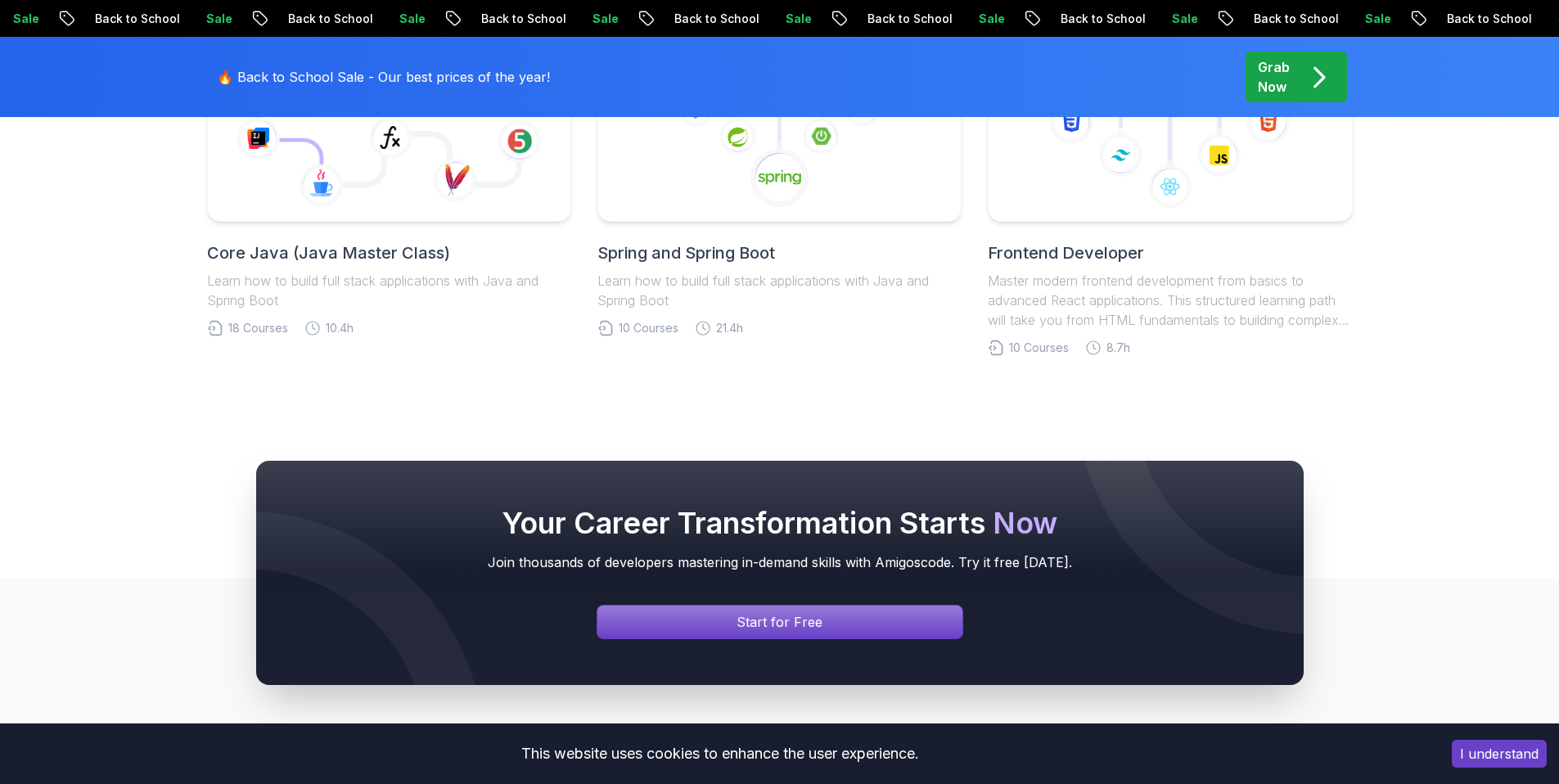
scroll to position [3643, 0]
